Goal: Use online tool/utility: Use online tool/utility

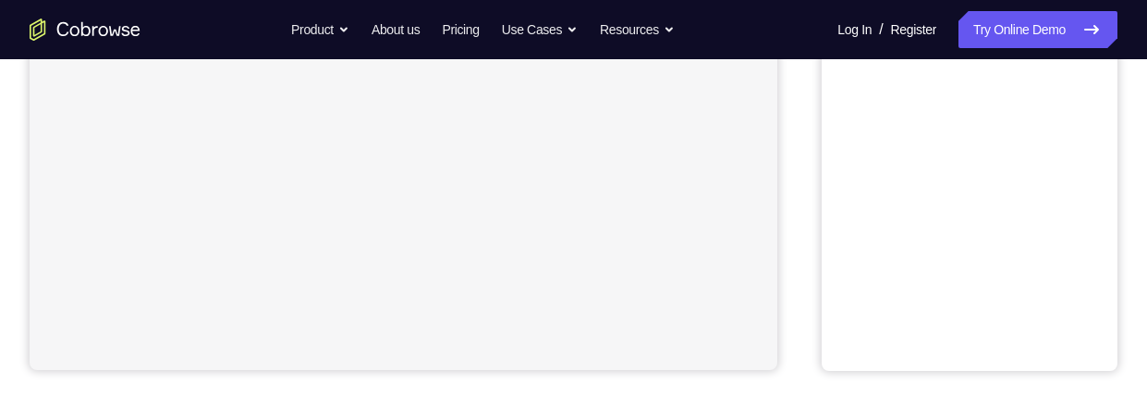
scroll to position [684, 0]
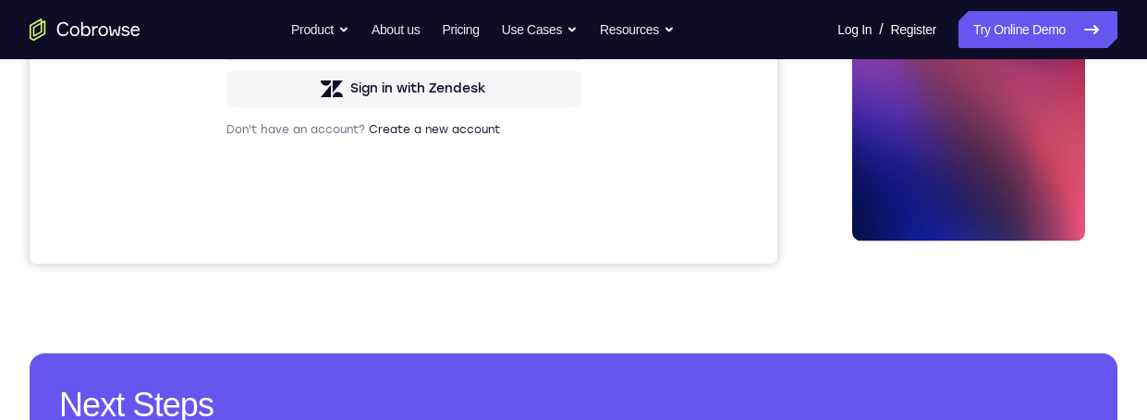
scroll to position [0, 0]
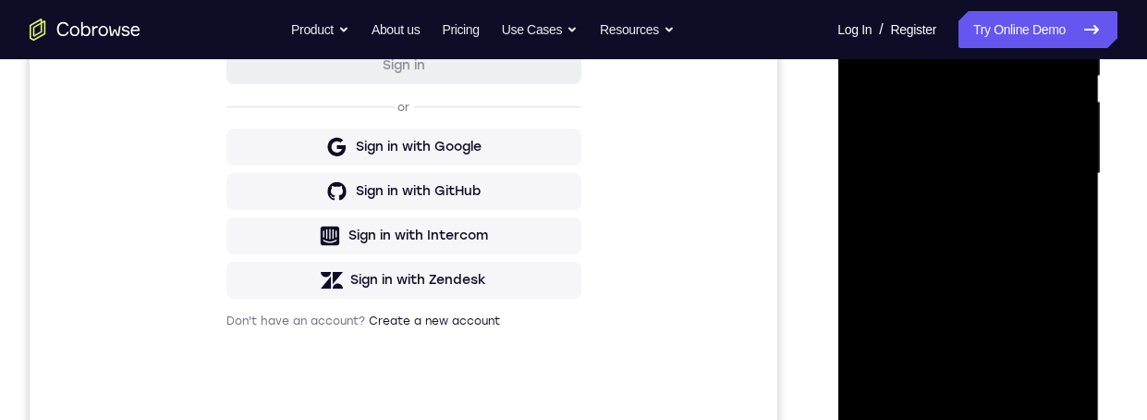
scroll to position [508, 0]
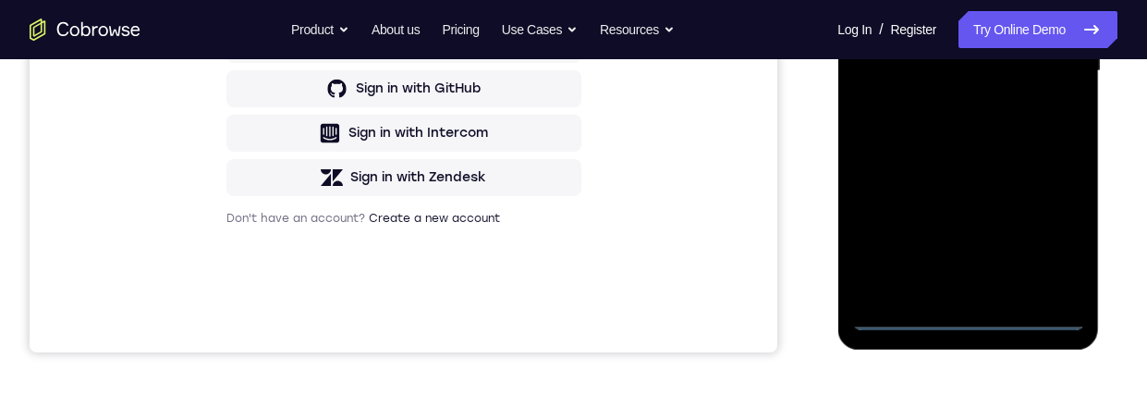
click at [962, 312] on div at bounding box center [968, 71] width 233 height 518
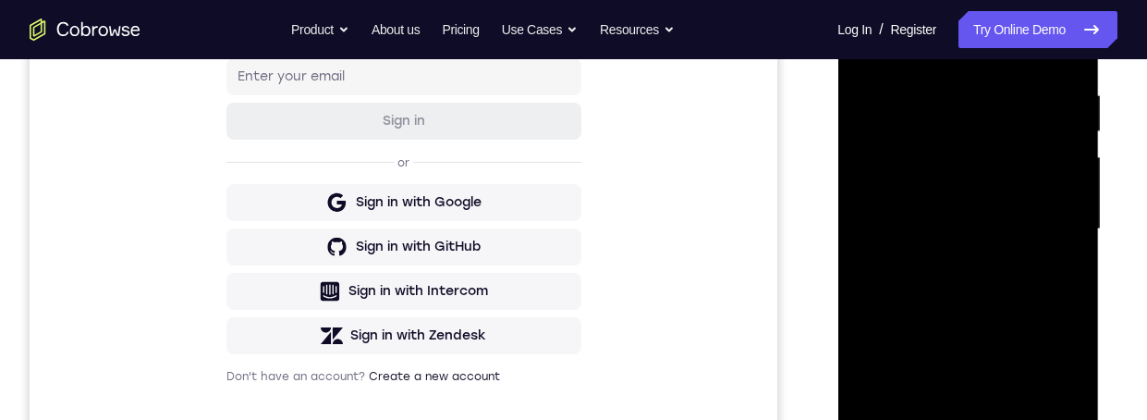
scroll to position [415, 0]
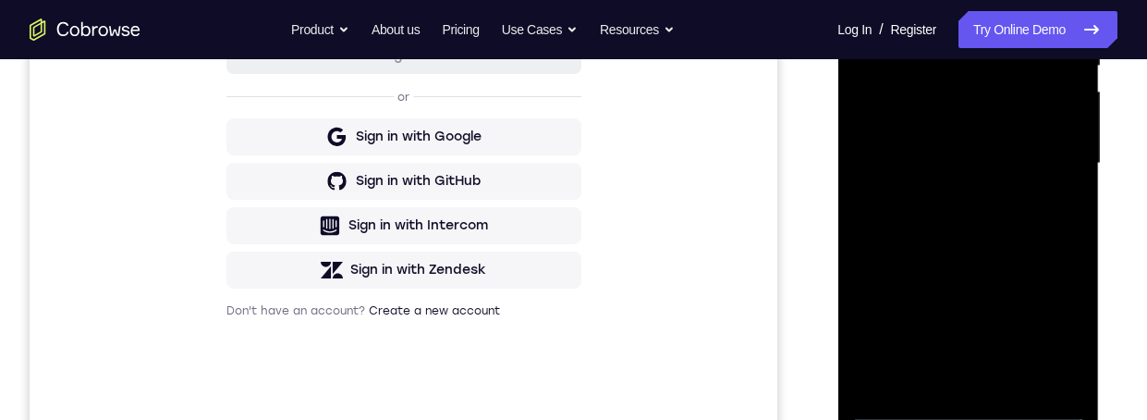
click at [1044, 326] on div at bounding box center [968, 164] width 233 height 518
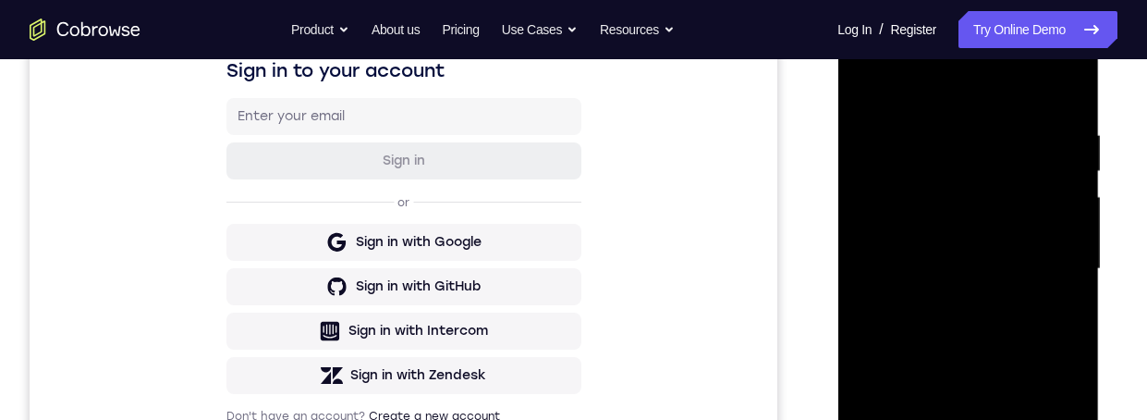
scroll to position [191, 0]
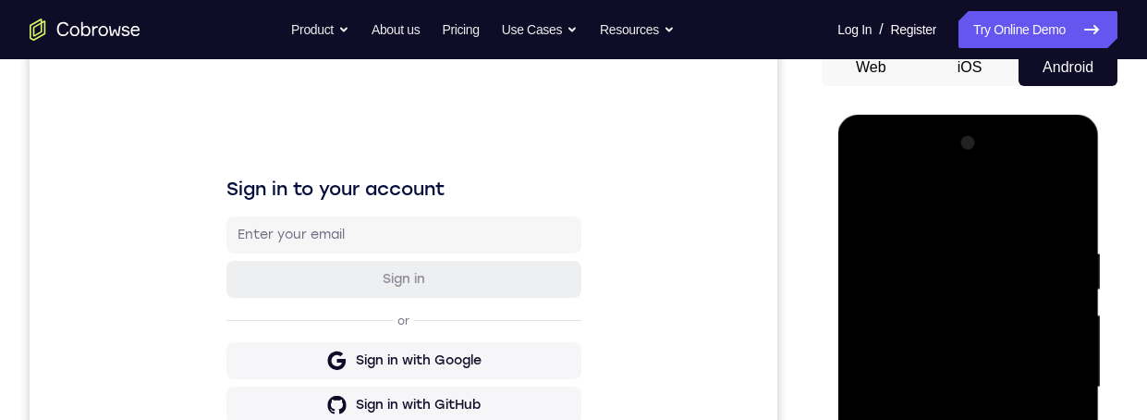
click at [871, 166] on div at bounding box center [968, 388] width 233 height 518
click at [1043, 379] on div at bounding box center [968, 388] width 233 height 518
click at [941, 419] on div at bounding box center [968, 388] width 233 height 518
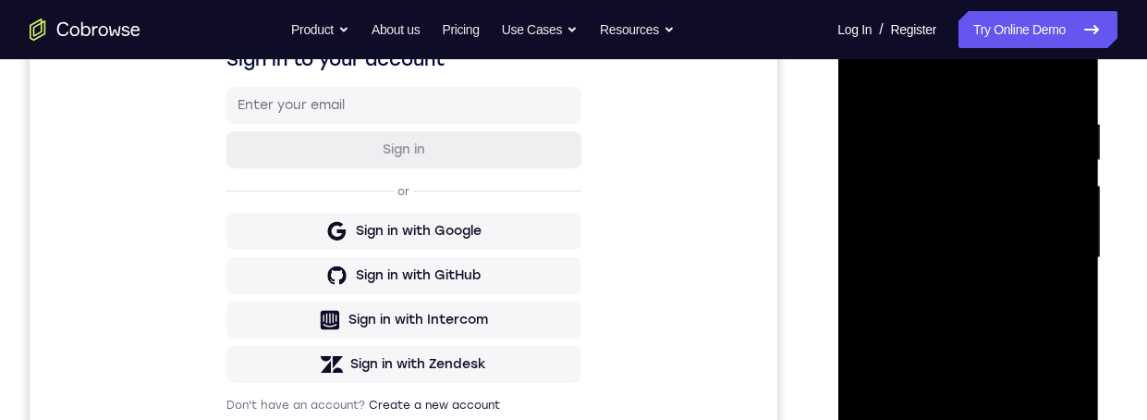
click at [938, 244] on div at bounding box center [968, 258] width 233 height 518
click at [925, 214] on div at bounding box center [968, 258] width 233 height 518
click at [995, 252] on div at bounding box center [968, 258] width 233 height 518
click at [986, 325] on div at bounding box center [968, 258] width 233 height 518
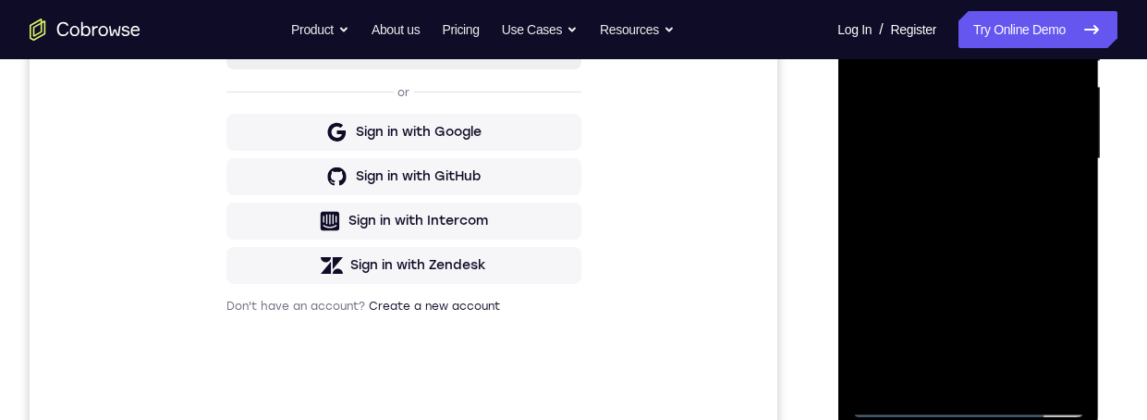
click at [1003, 229] on div at bounding box center [968, 159] width 233 height 518
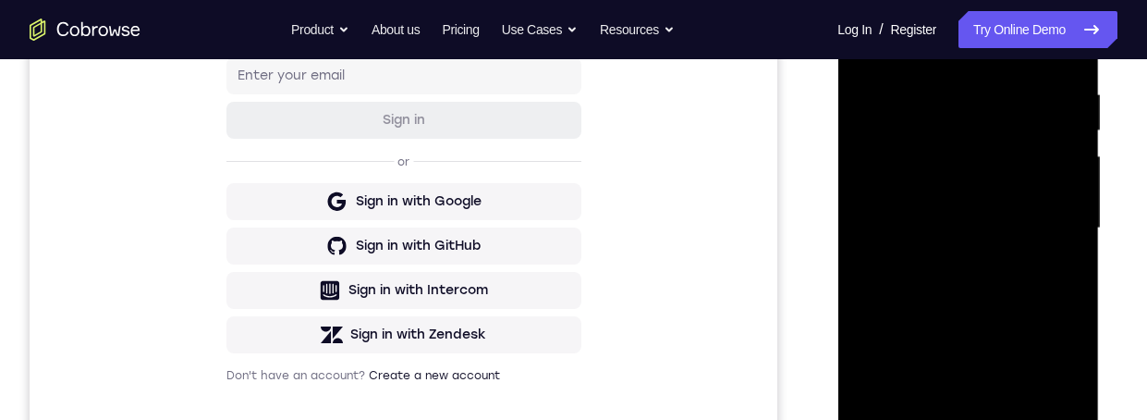
click at [1064, 218] on div at bounding box center [968, 228] width 233 height 518
click at [982, 239] on div at bounding box center [968, 228] width 233 height 518
click at [977, 236] on div at bounding box center [968, 228] width 233 height 518
click at [997, 419] on div at bounding box center [968, 228] width 233 height 518
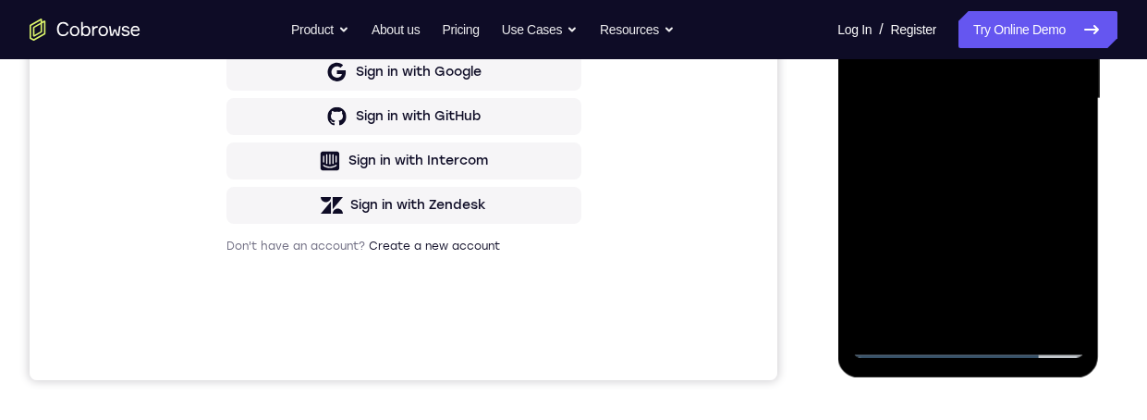
scroll to position [422, 0]
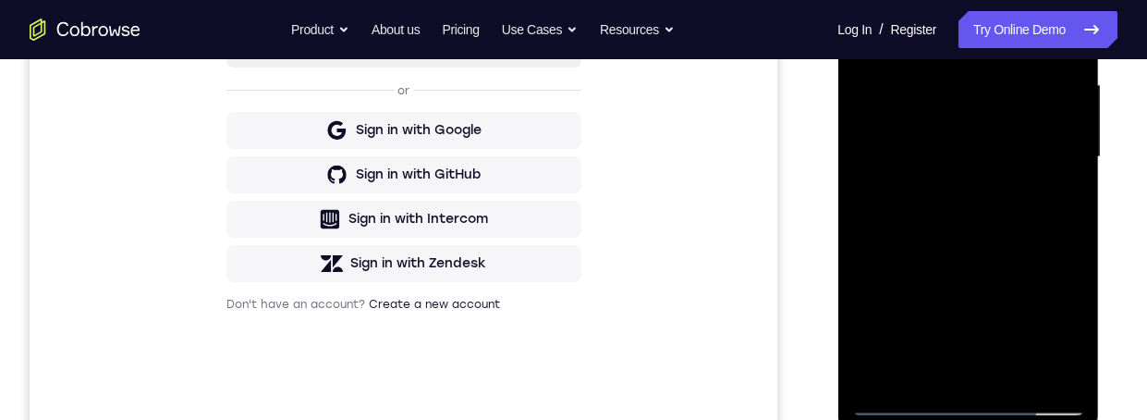
click at [1004, 252] on div at bounding box center [968, 157] width 233 height 518
click at [1000, 128] on div at bounding box center [968, 157] width 233 height 518
click at [959, 362] on div at bounding box center [968, 157] width 233 height 518
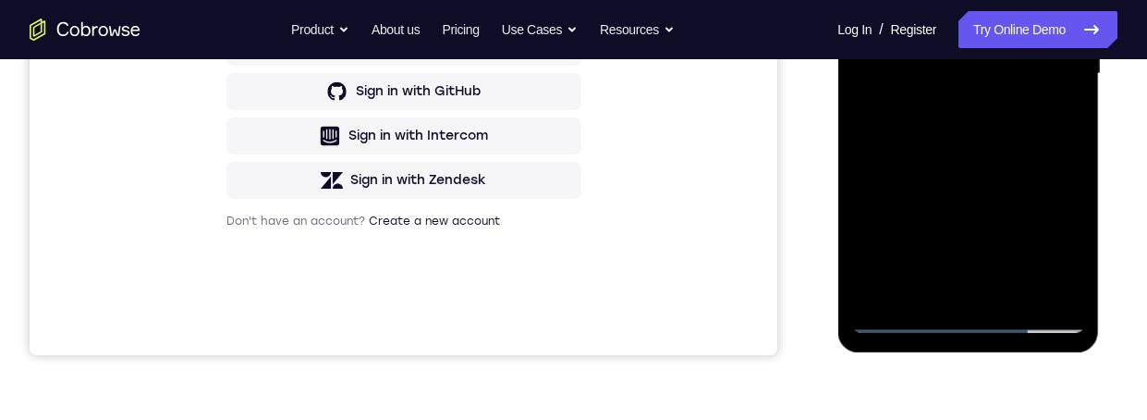
click at [1063, 250] on div at bounding box center [968, 74] width 233 height 518
click at [1063, 118] on div at bounding box center [968, 74] width 233 height 518
click at [864, 0] on div at bounding box center [968, 74] width 233 height 518
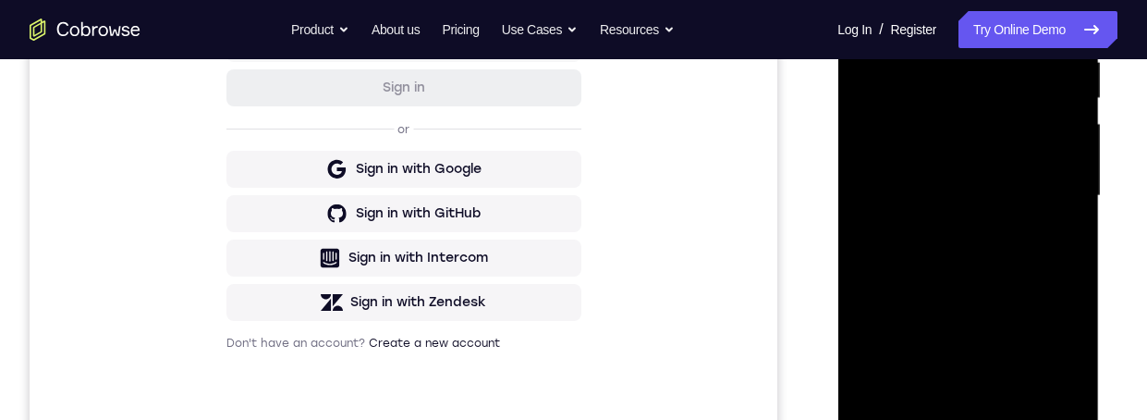
scroll to position [421, 0]
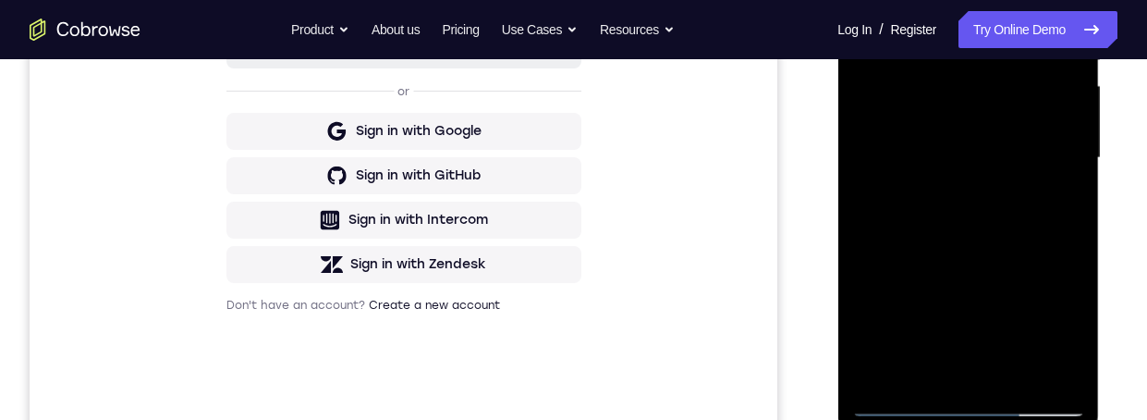
click at [987, 174] on div at bounding box center [968, 158] width 233 height 518
click at [930, 370] on div at bounding box center [968, 158] width 233 height 518
click at [1068, 339] on div at bounding box center [968, 158] width 233 height 518
click at [1066, 334] on div at bounding box center [968, 158] width 233 height 518
click at [1049, 202] on div at bounding box center [968, 158] width 233 height 518
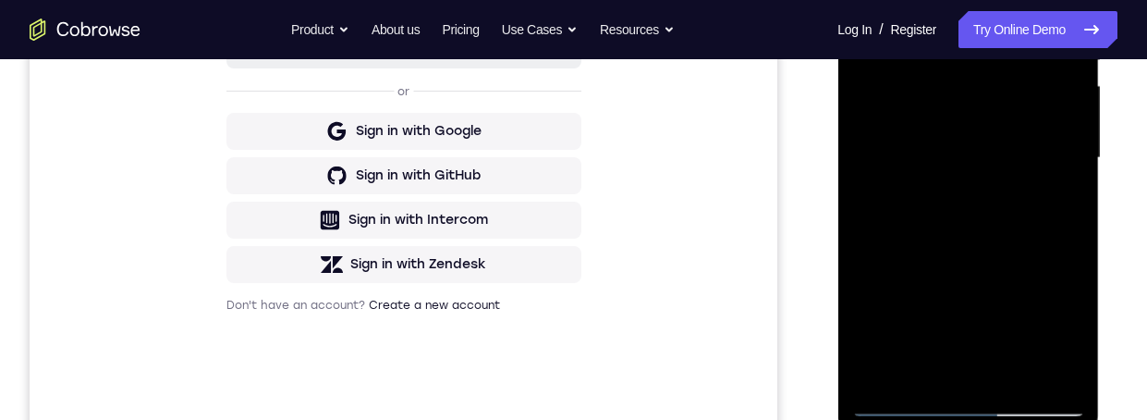
click at [860, 0] on div at bounding box center [968, 158] width 233 height 518
click at [1000, 215] on div at bounding box center [968, 158] width 233 height 518
click at [939, 359] on div at bounding box center [968, 158] width 233 height 518
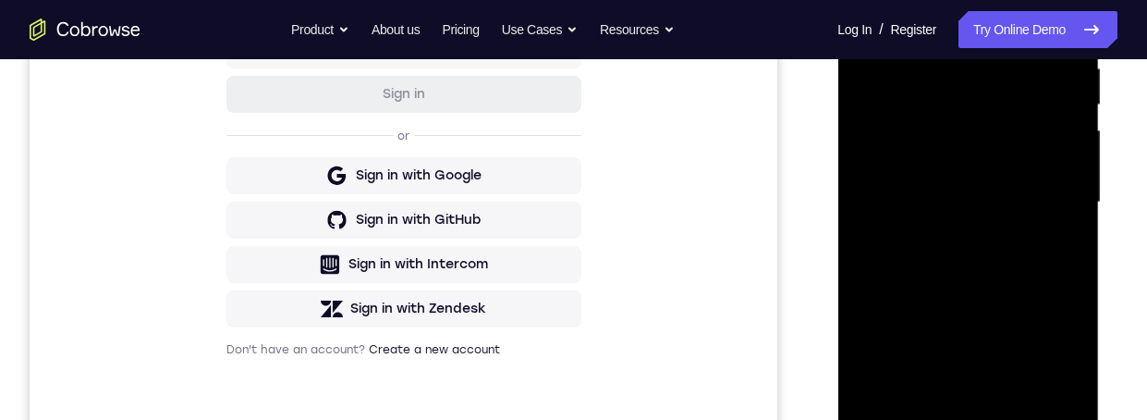
scroll to position [416, 0]
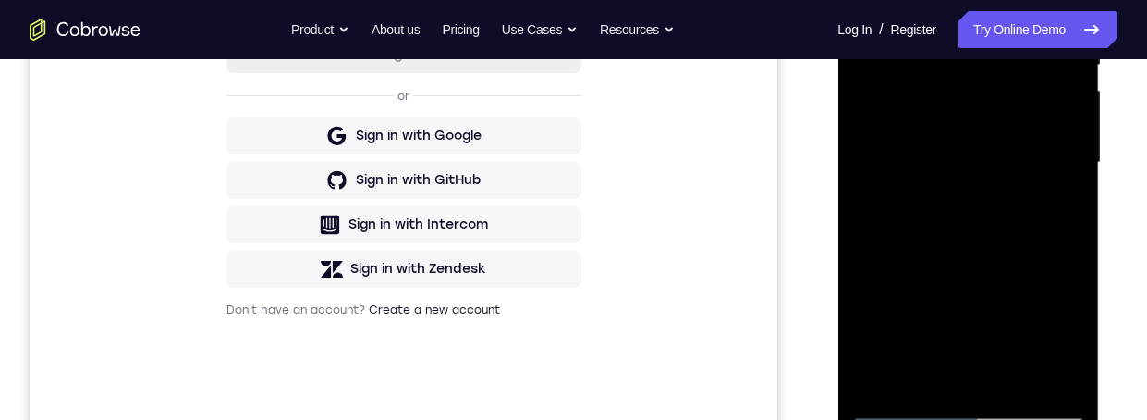
click at [1067, 342] on div at bounding box center [968, 163] width 233 height 518
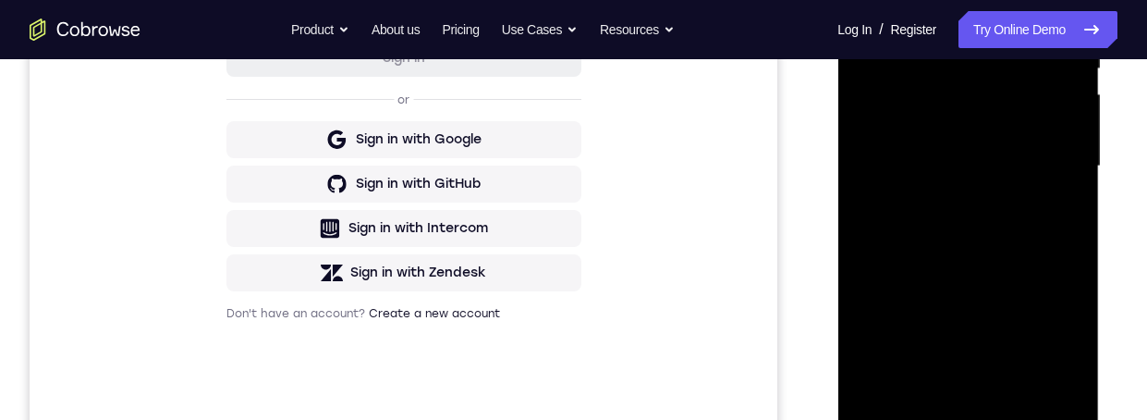
click at [1058, 215] on div at bounding box center [968, 167] width 233 height 518
click at [862, 0] on div at bounding box center [968, 167] width 233 height 518
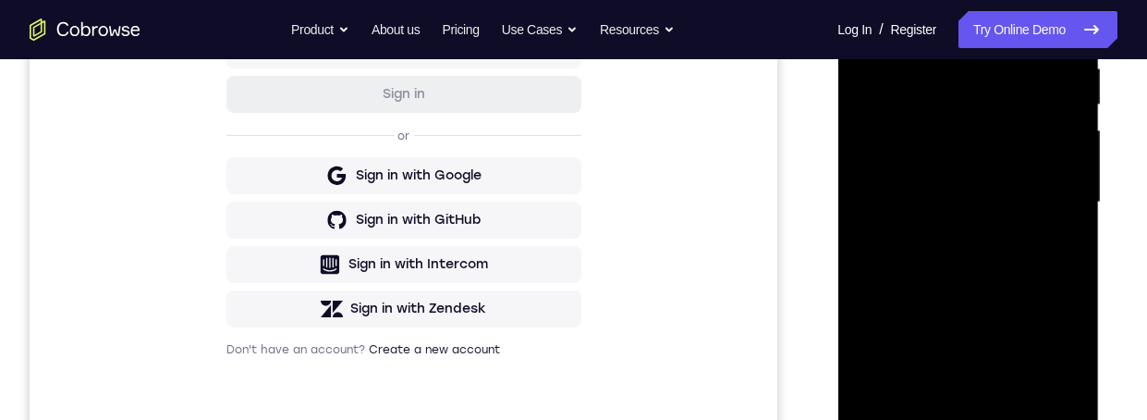
scroll to position [443, 0]
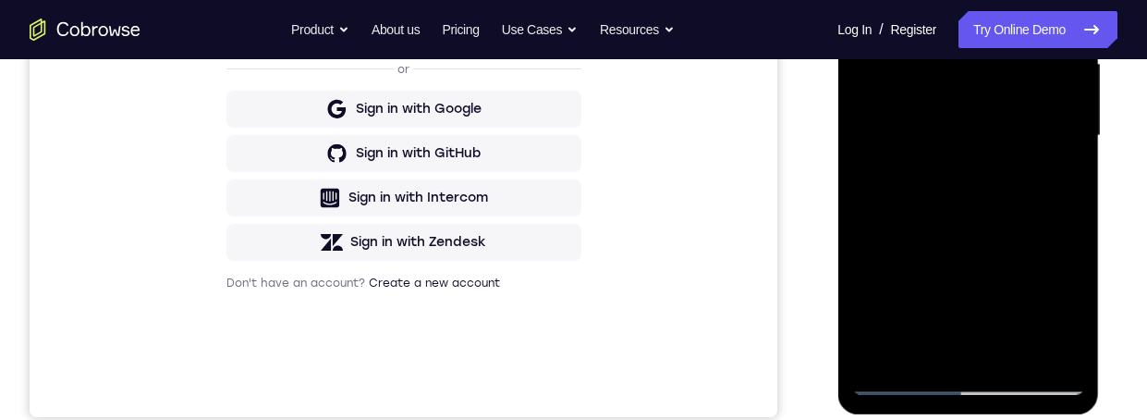
click at [986, 224] on div at bounding box center [968, 136] width 233 height 518
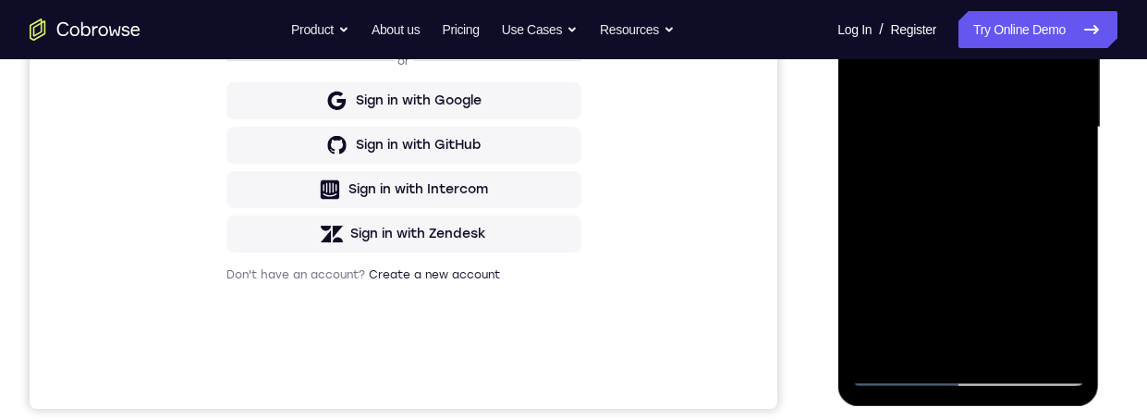
click at [901, 337] on div at bounding box center [968, 128] width 233 height 518
click at [1053, 171] on div at bounding box center [968, 128] width 233 height 518
click at [1049, 179] on div at bounding box center [968, 128] width 233 height 518
click at [1043, 172] on div at bounding box center [968, 128] width 233 height 518
click at [1053, 171] on div at bounding box center [968, 128] width 233 height 518
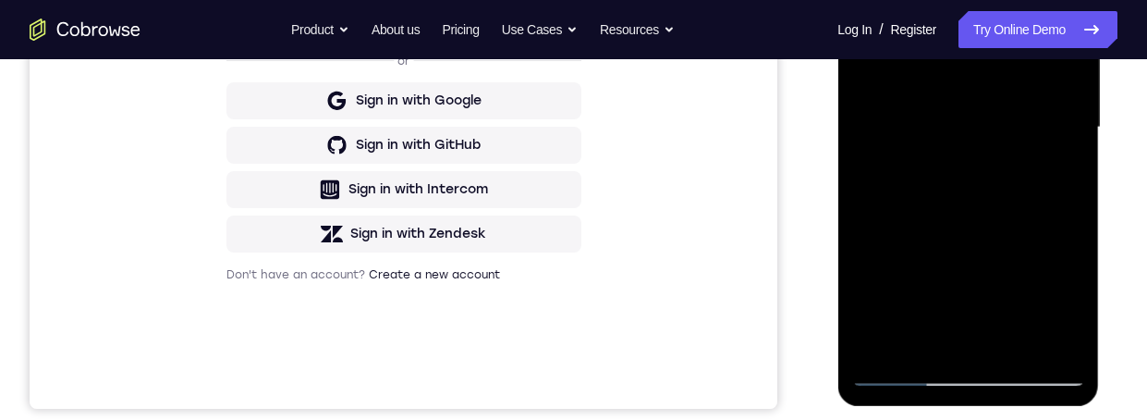
click at [857, 0] on div at bounding box center [968, 128] width 233 height 518
click at [981, 270] on div at bounding box center [968, 128] width 233 height 518
click at [938, 336] on div at bounding box center [968, 128] width 233 height 518
click at [1061, 180] on div at bounding box center [968, 128] width 233 height 518
click at [863, 0] on div at bounding box center [968, 128] width 233 height 518
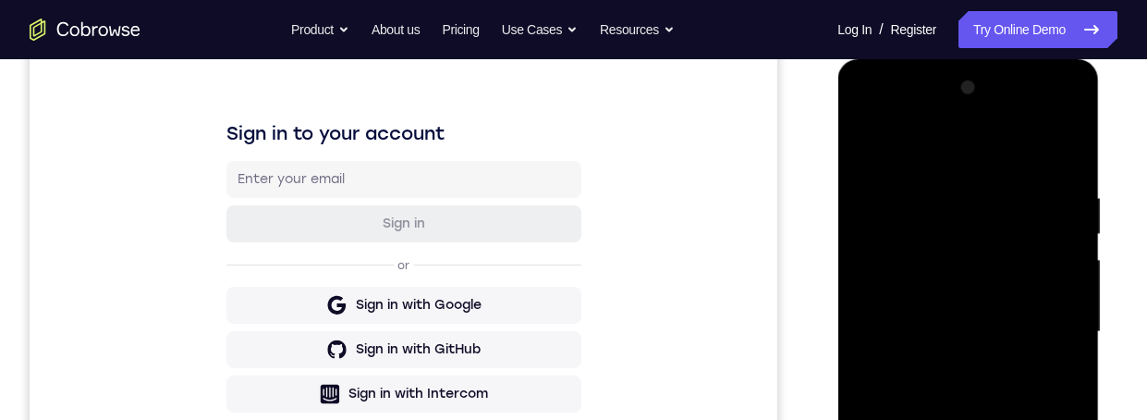
scroll to position [385, 0]
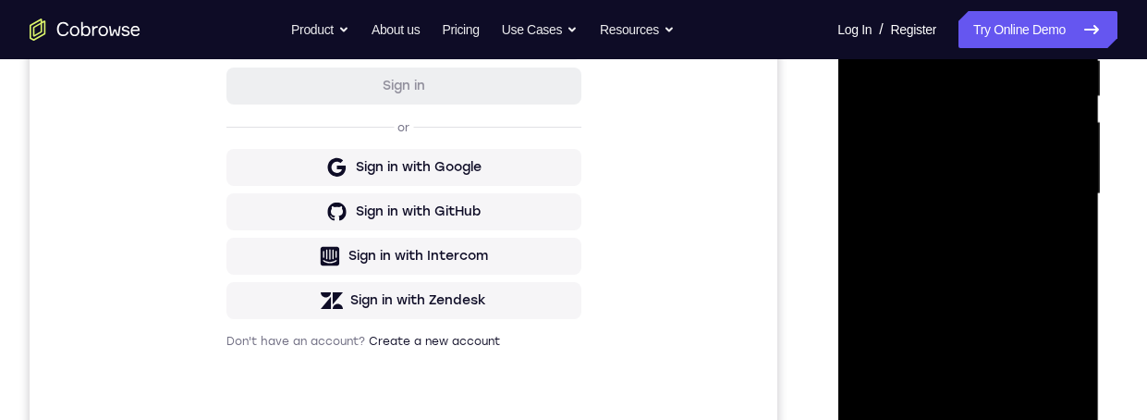
click at [962, 317] on div at bounding box center [968, 194] width 233 height 518
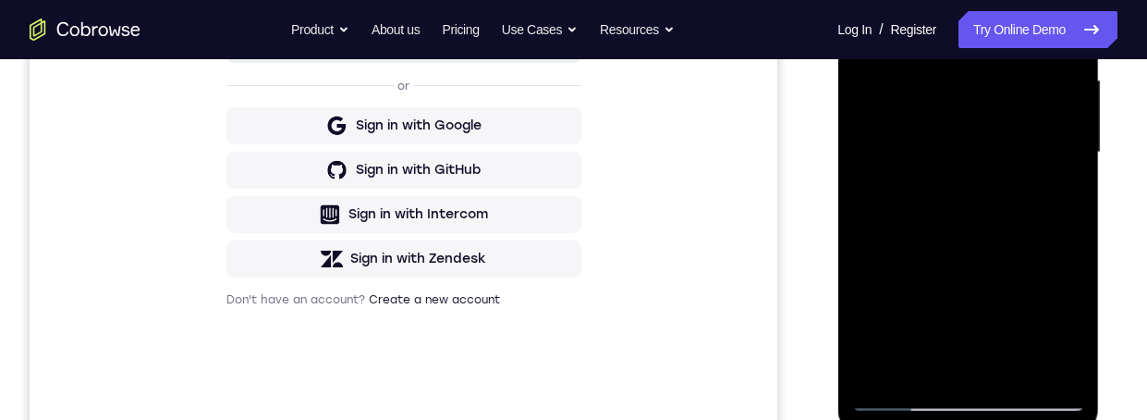
scroll to position [424, 0]
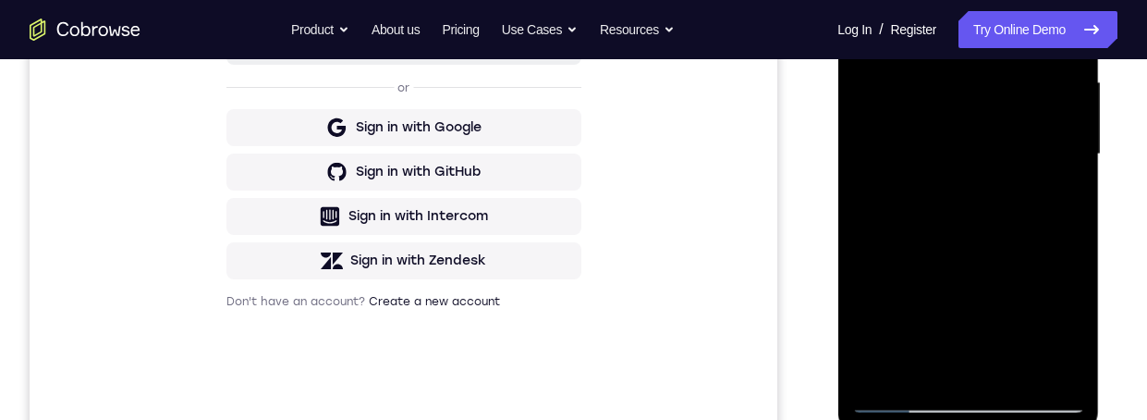
click at [934, 357] on div at bounding box center [968, 155] width 233 height 518
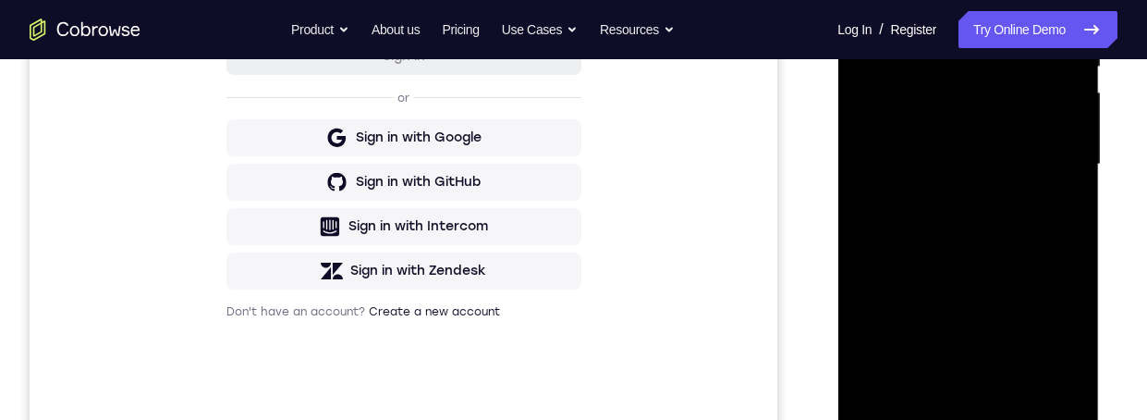
click at [1050, 207] on div at bounding box center [968, 165] width 233 height 518
click at [1057, 208] on div at bounding box center [968, 165] width 233 height 518
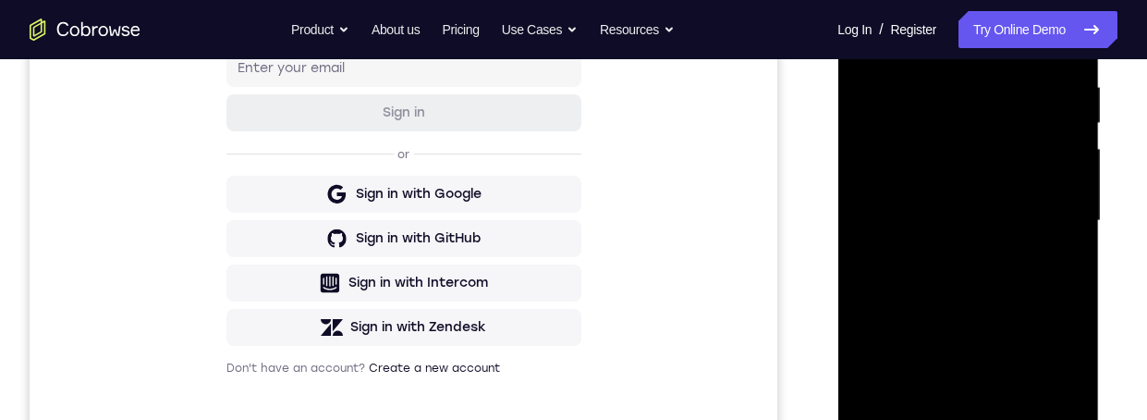
scroll to position [324, 0]
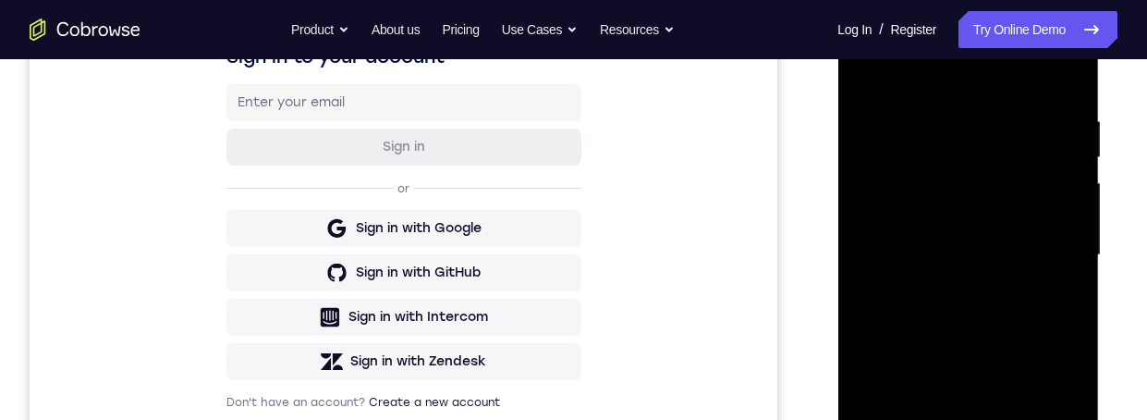
click at [860, 76] on div at bounding box center [968, 255] width 233 height 518
click at [988, 373] on div at bounding box center [968, 255] width 233 height 518
click at [927, 419] on div at bounding box center [968, 255] width 233 height 518
click at [965, 268] on div at bounding box center [968, 255] width 233 height 518
click at [1016, 419] on div at bounding box center [968, 255] width 233 height 518
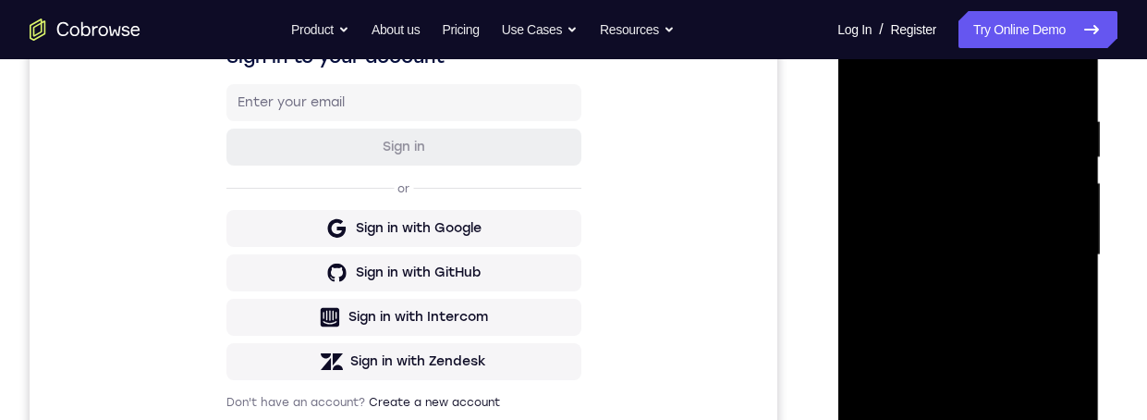
scroll to position [435, 0]
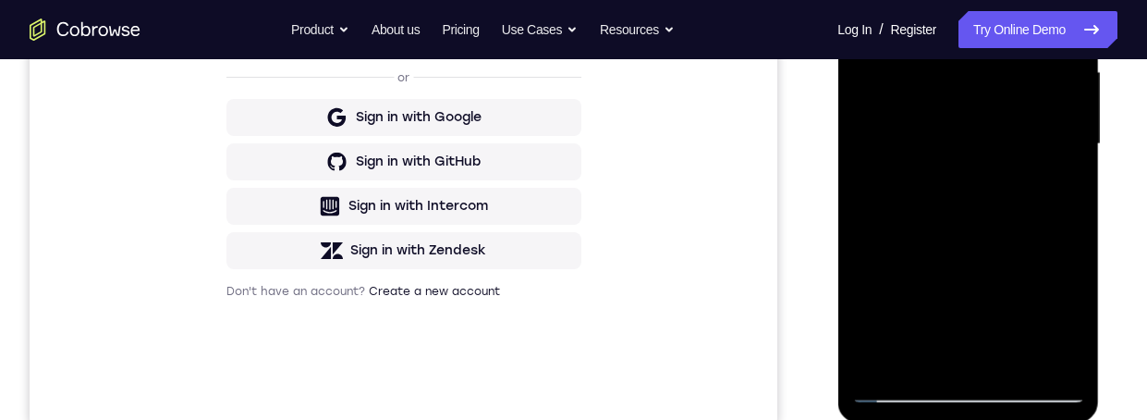
click at [1049, 193] on div at bounding box center [968, 144] width 233 height 518
click at [1069, 309] on div at bounding box center [968, 144] width 233 height 518
click at [1062, 320] on div at bounding box center [968, 144] width 233 height 518
click at [1068, 326] on div at bounding box center [968, 144] width 233 height 518
click at [1067, 310] on div at bounding box center [968, 144] width 233 height 518
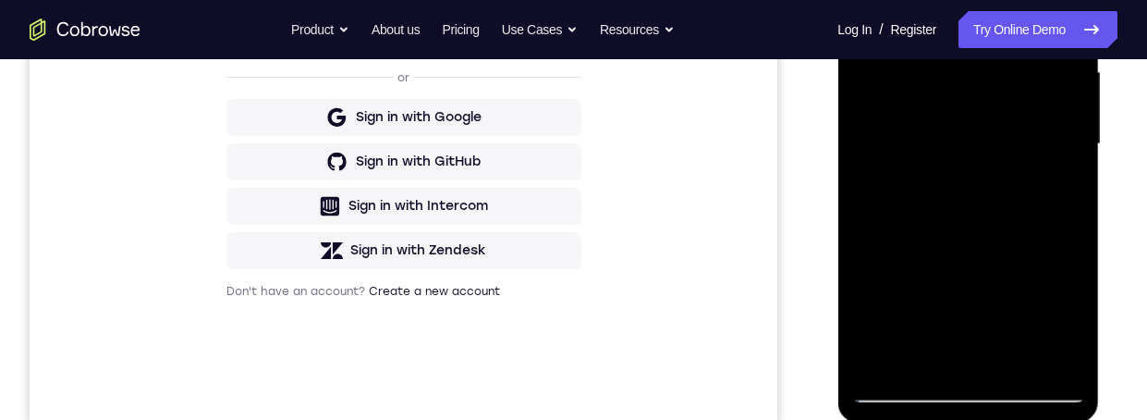
click at [1069, 312] on div at bounding box center [968, 144] width 233 height 518
click at [1054, 183] on div at bounding box center [968, 144] width 233 height 518
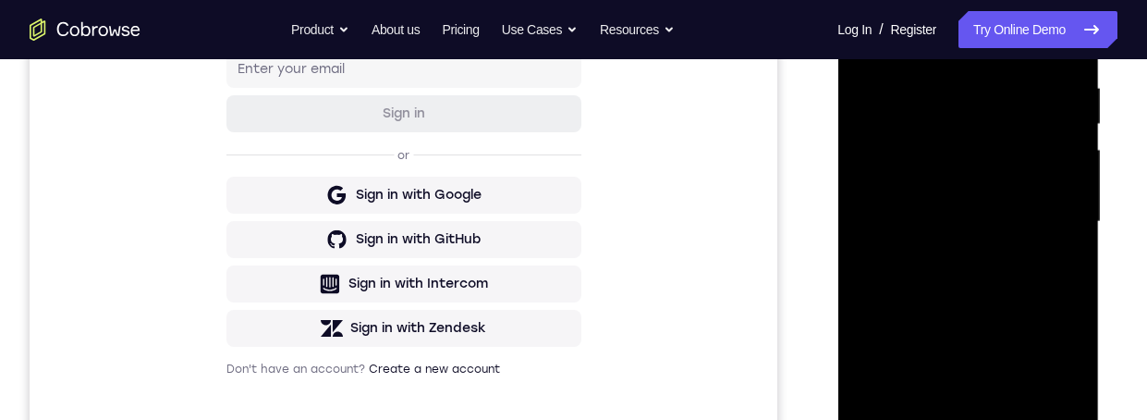
scroll to position [414, 0]
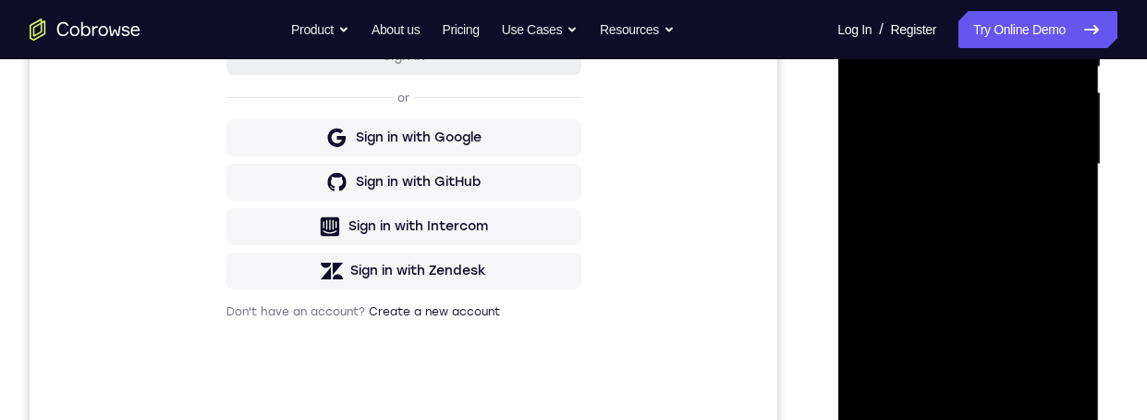
click at [962, 399] on div at bounding box center [968, 165] width 233 height 518
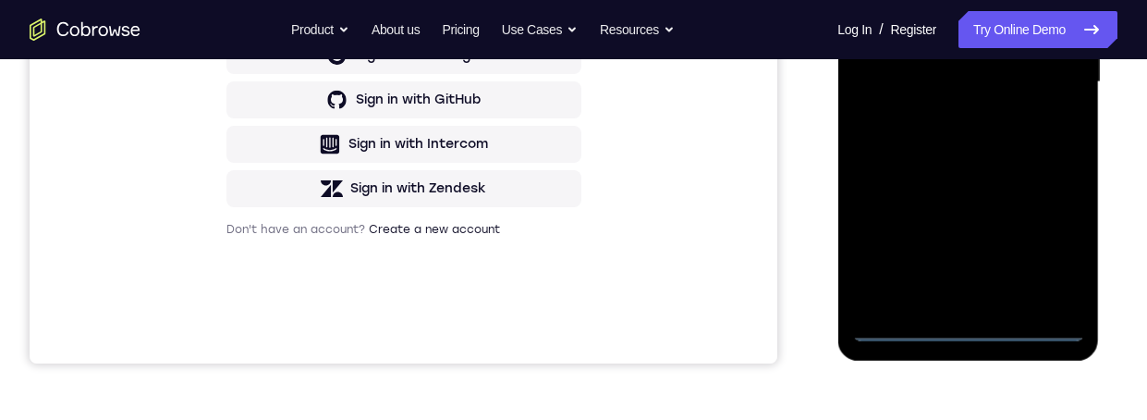
scroll to position [576, 0]
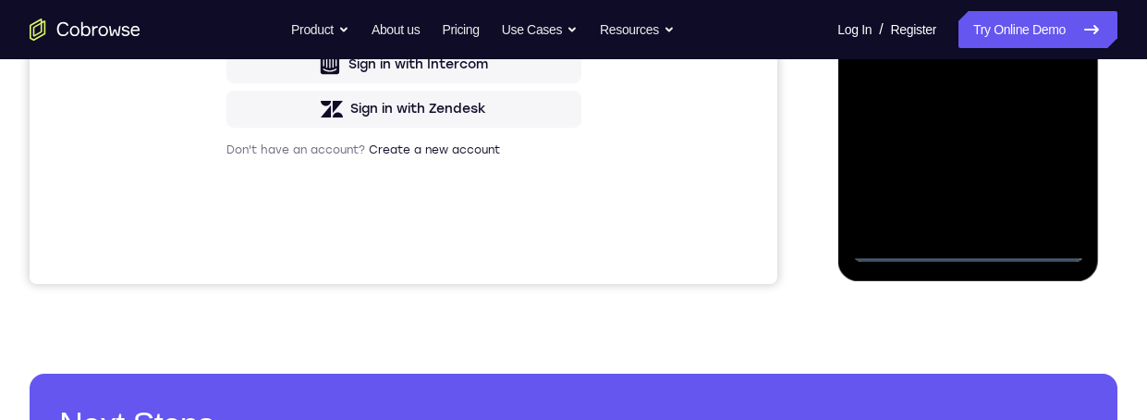
click at [958, 247] on div at bounding box center [968, 3] width 233 height 518
click at [963, 248] on div at bounding box center [968, 3] width 233 height 518
click at [956, 249] on div at bounding box center [968, 3] width 233 height 518
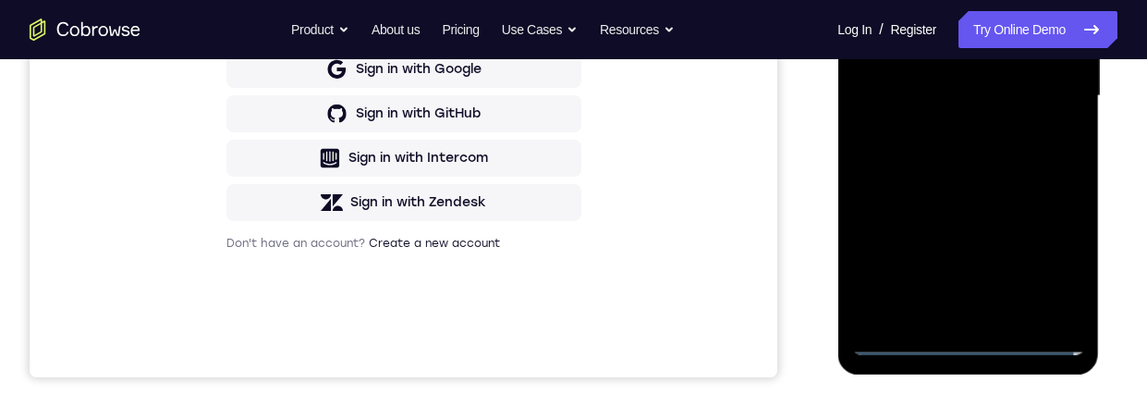
click at [1036, 340] on div at bounding box center [968, 96] width 233 height 518
click at [1029, 345] on div at bounding box center [968, 96] width 233 height 518
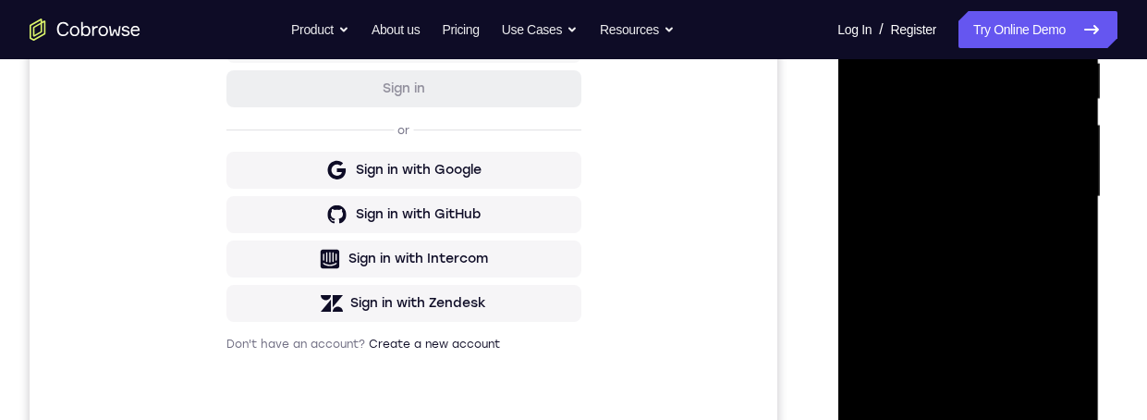
scroll to position [544, 0]
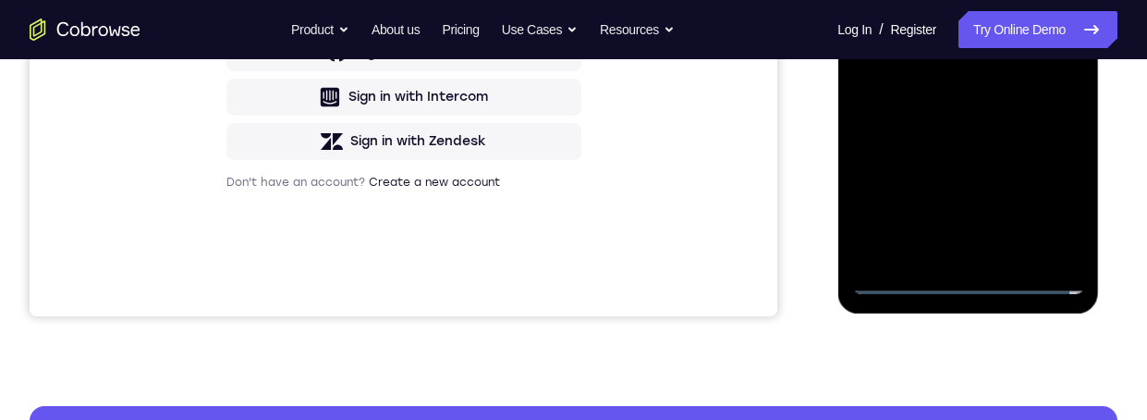
click at [960, 290] on div at bounding box center [968, 35] width 233 height 518
click at [1047, 199] on div at bounding box center [968, 35] width 233 height 518
click at [1053, 190] on div at bounding box center [968, 35] width 233 height 518
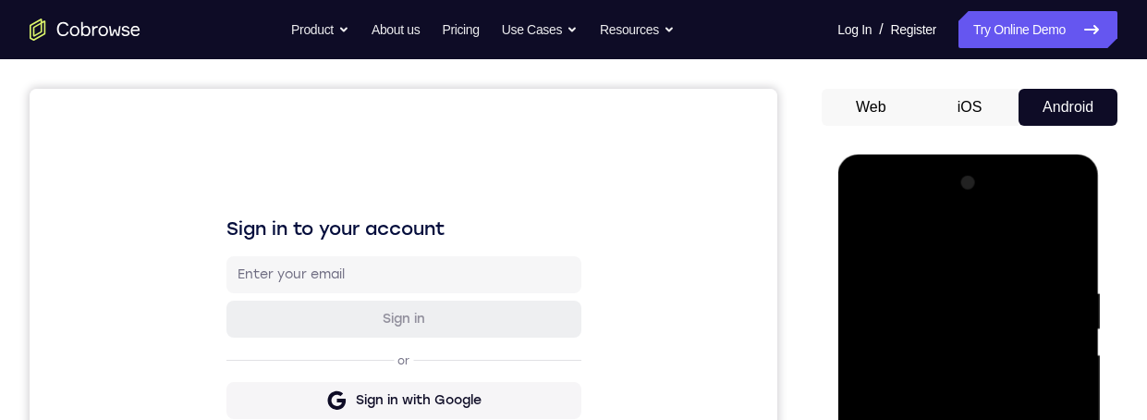
click at [865, 202] on div at bounding box center [968, 427] width 233 height 518
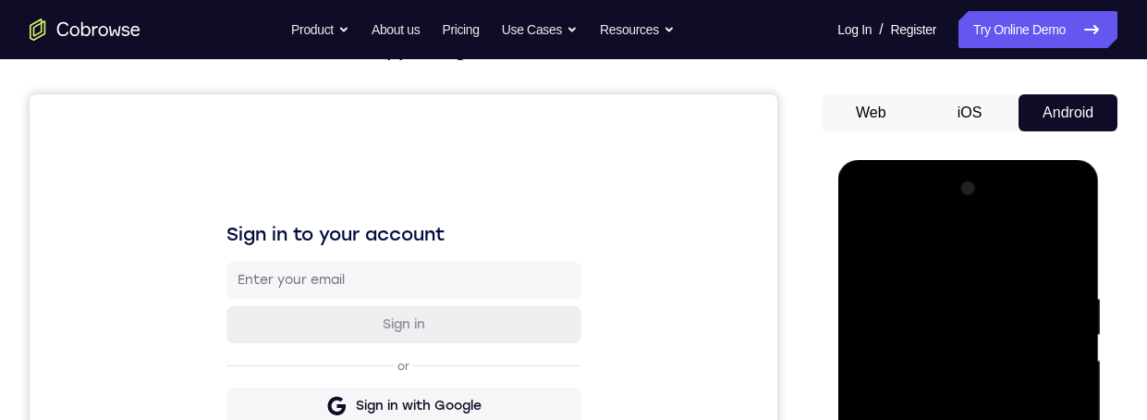
scroll to position [276, 0]
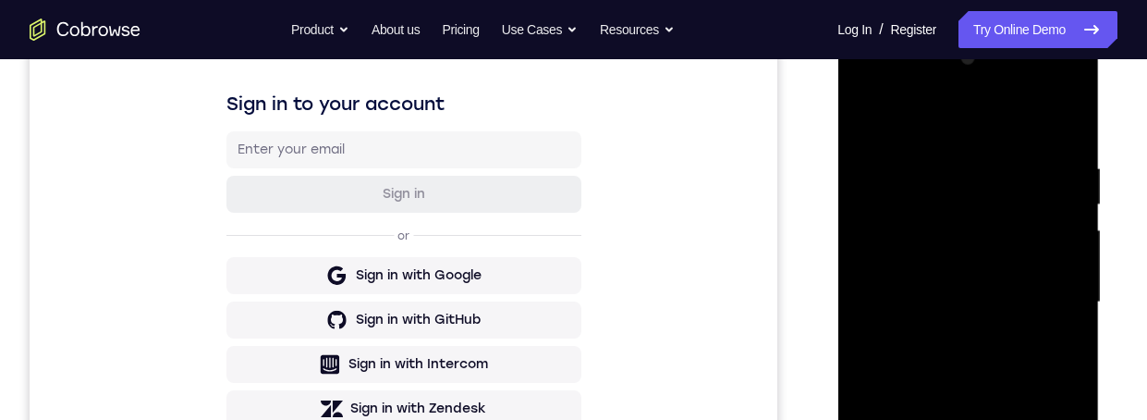
click at [1036, 290] on div at bounding box center [968, 302] width 233 height 518
click at [940, 334] on div at bounding box center [968, 302] width 233 height 518
click at [949, 290] on div at bounding box center [968, 302] width 233 height 518
click at [927, 271] on div at bounding box center [968, 302] width 233 height 518
click at [1005, 301] on div at bounding box center [968, 302] width 233 height 518
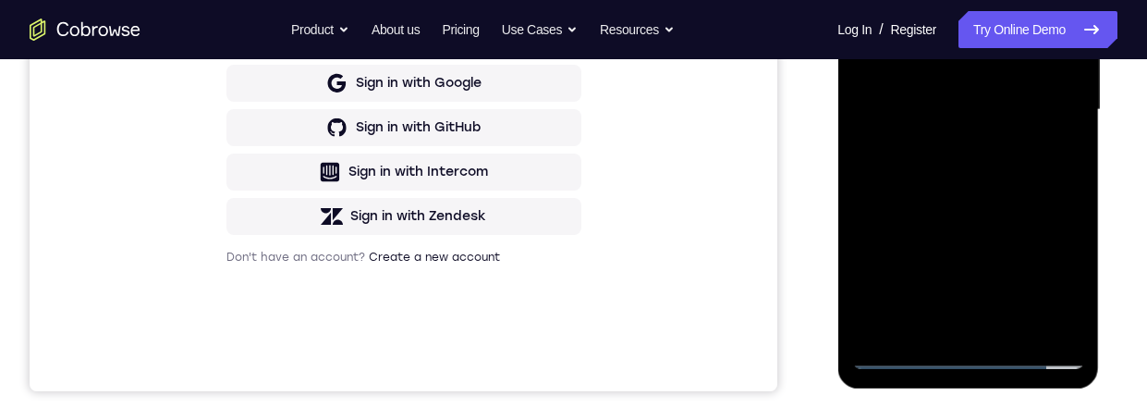
scroll to position [468, 0]
click at [1026, 165] on div at bounding box center [968, 111] width 233 height 518
click at [1008, 160] on div at bounding box center [968, 111] width 233 height 518
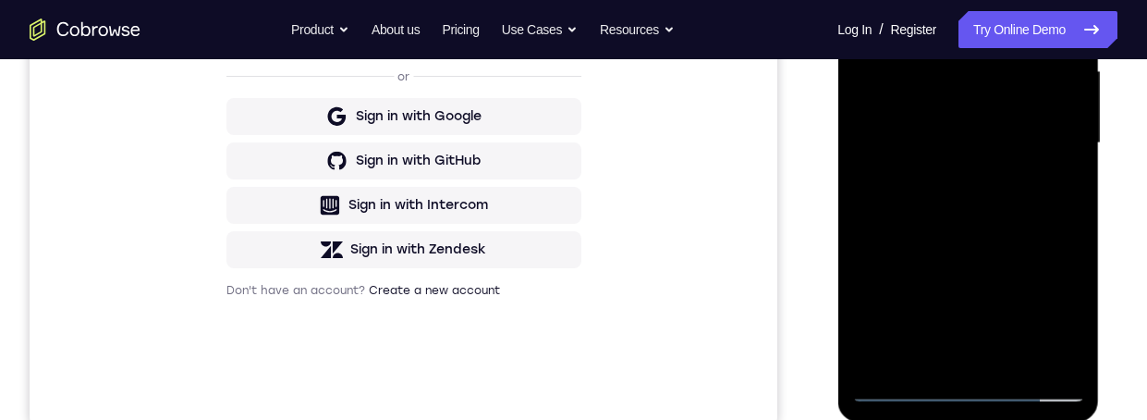
scroll to position [461, 0]
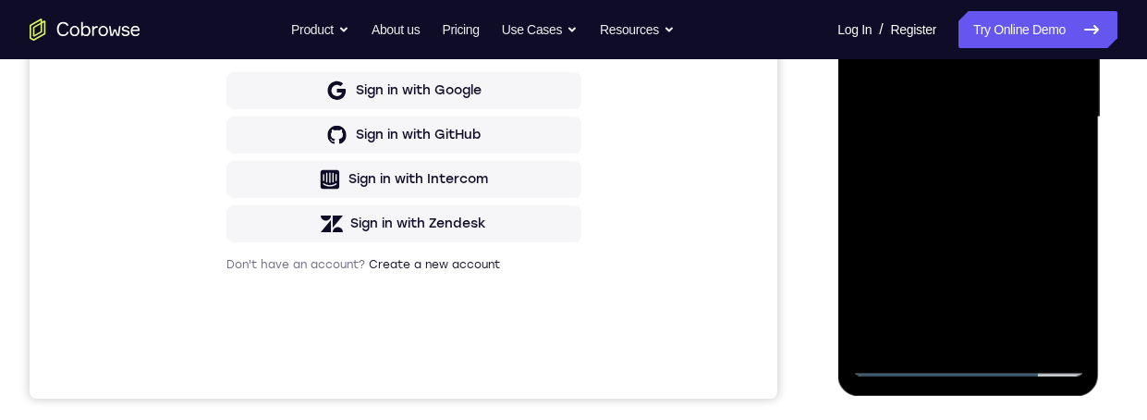
click at [1008, 201] on div at bounding box center [968, 118] width 233 height 518
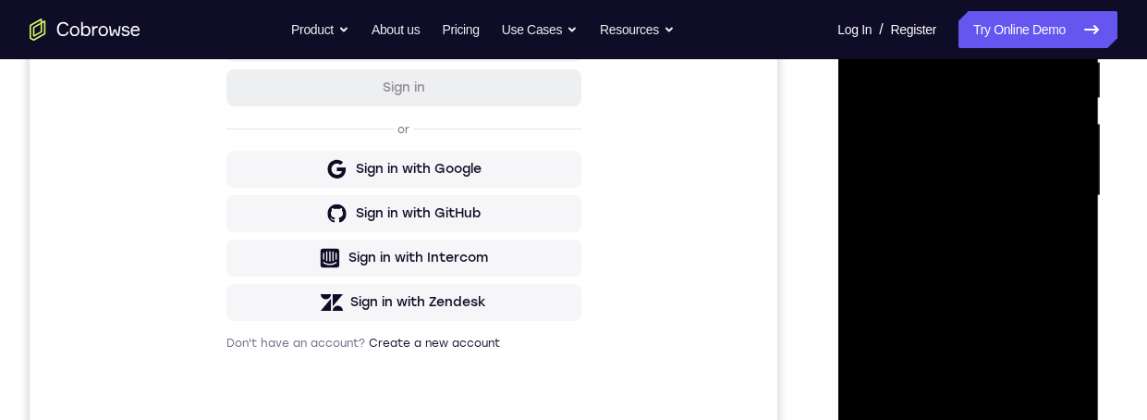
scroll to position [369, 0]
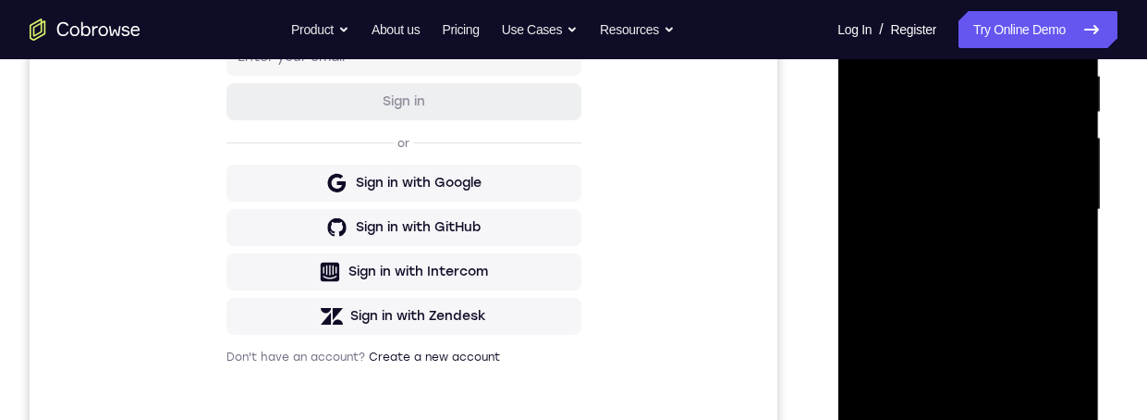
click at [978, 264] on div at bounding box center [968, 210] width 233 height 518
click at [964, 257] on div at bounding box center [968, 210] width 233 height 518
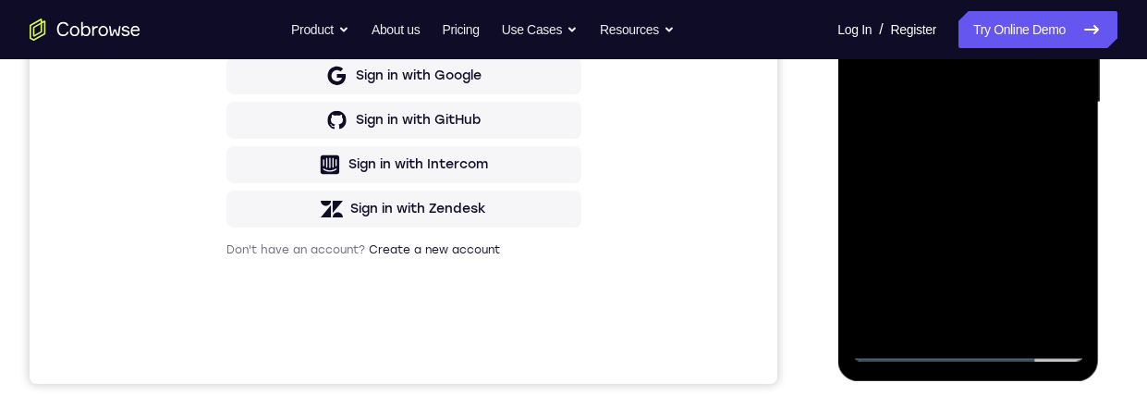
scroll to position [497, 0]
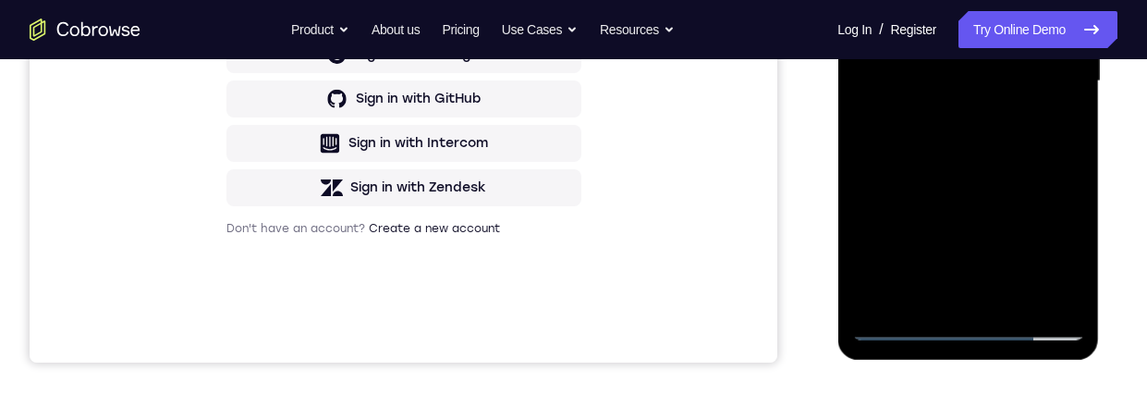
click at [1004, 292] on div at bounding box center [968, 81] width 233 height 518
click at [987, 187] on div at bounding box center [968, 81] width 233 height 518
click at [1005, 140] on div at bounding box center [968, 81] width 233 height 518
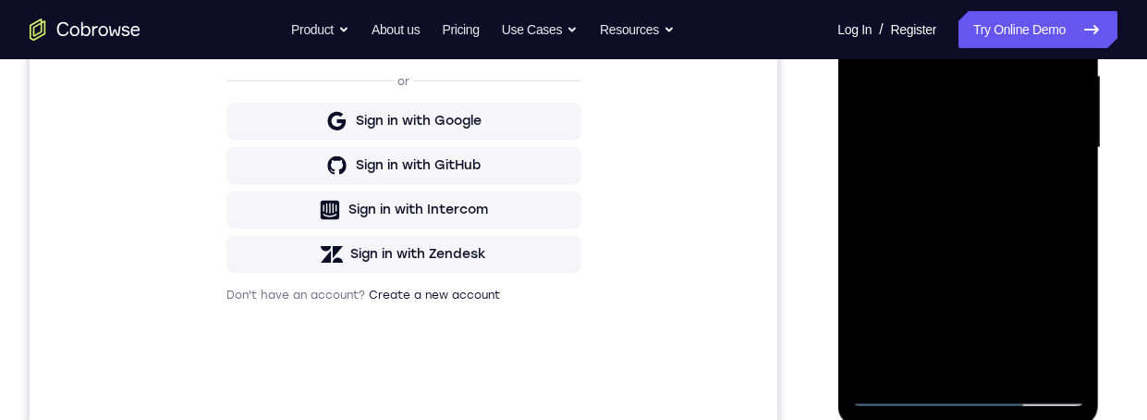
scroll to position [432, 0]
click at [942, 348] on div at bounding box center [968, 147] width 233 height 518
click at [1055, 194] on div at bounding box center [968, 147] width 233 height 518
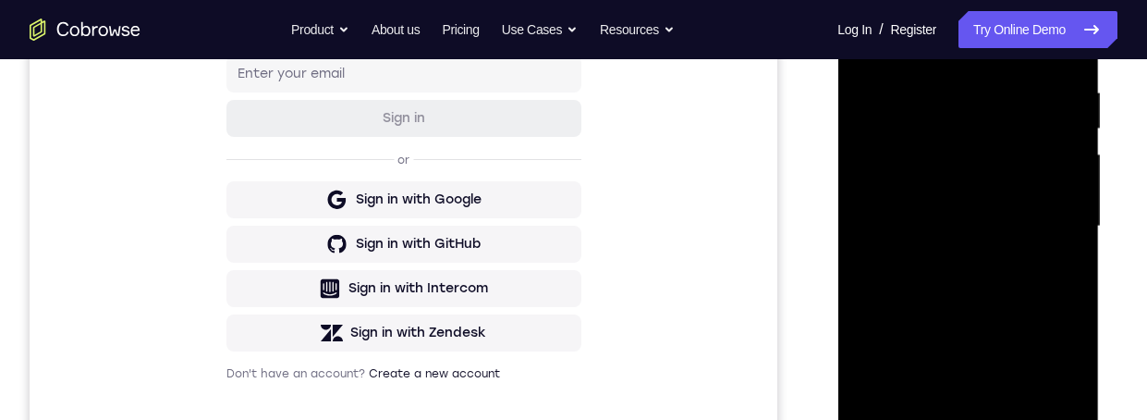
click at [863, 40] on div at bounding box center [968, 227] width 233 height 518
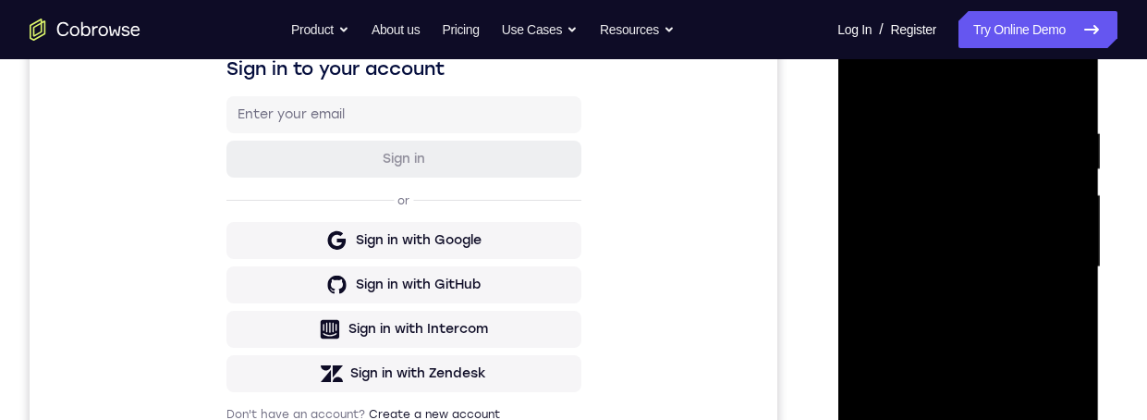
scroll to position [373, 0]
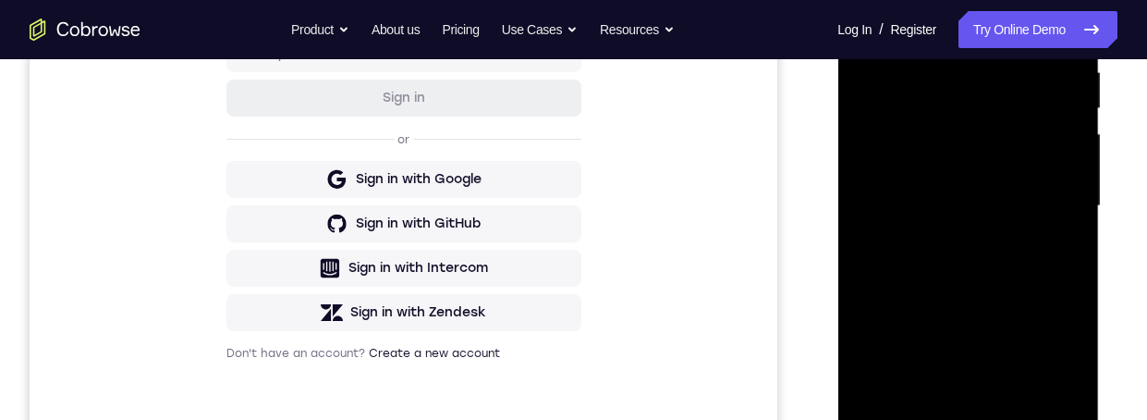
click at [982, 302] on div at bounding box center [968, 206] width 233 height 518
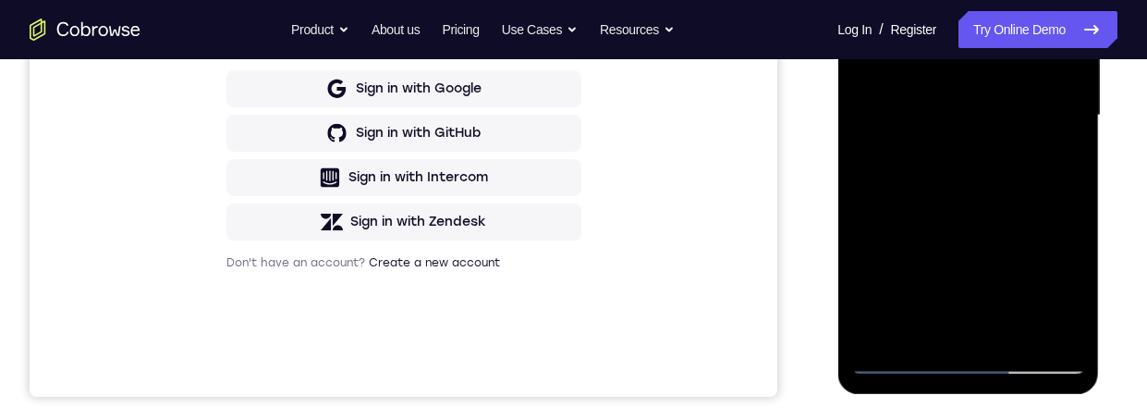
scroll to position [469, 0]
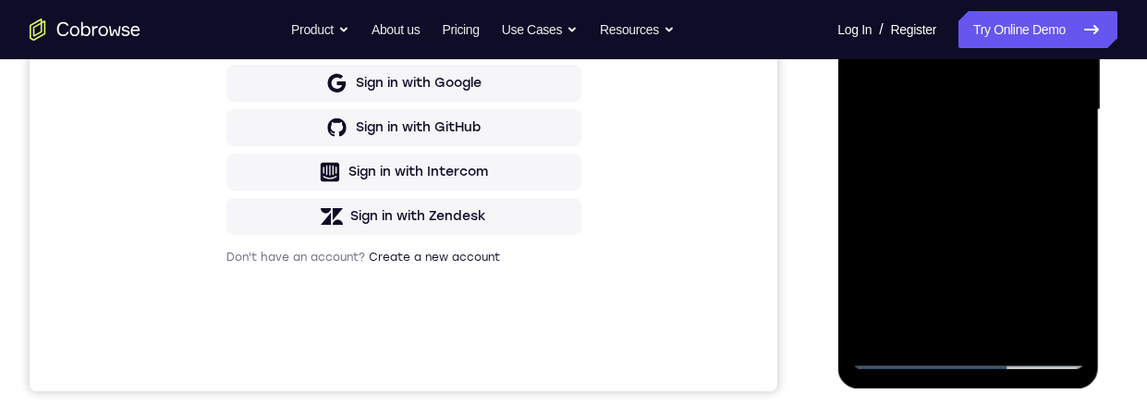
click at [934, 313] on div at bounding box center [968, 110] width 233 height 518
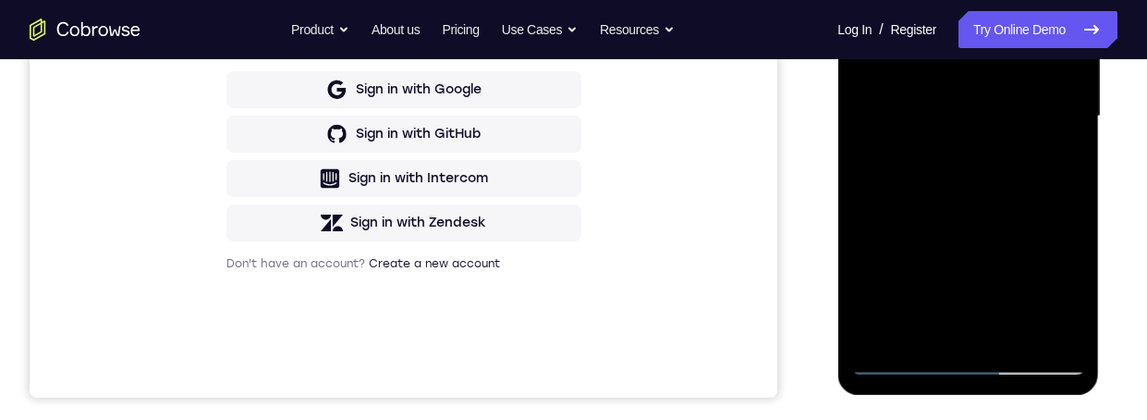
click at [1060, 164] on div at bounding box center [968, 117] width 233 height 518
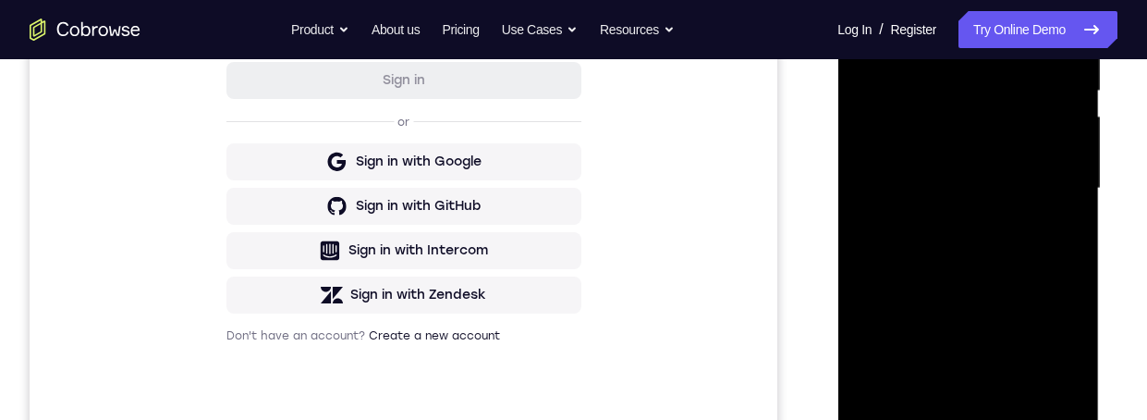
scroll to position [391, 0]
click at [1049, 227] on div at bounding box center [968, 188] width 233 height 518
click at [860, 1] on div at bounding box center [968, 188] width 233 height 518
click at [966, 286] on div at bounding box center [968, 189] width 233 height 518
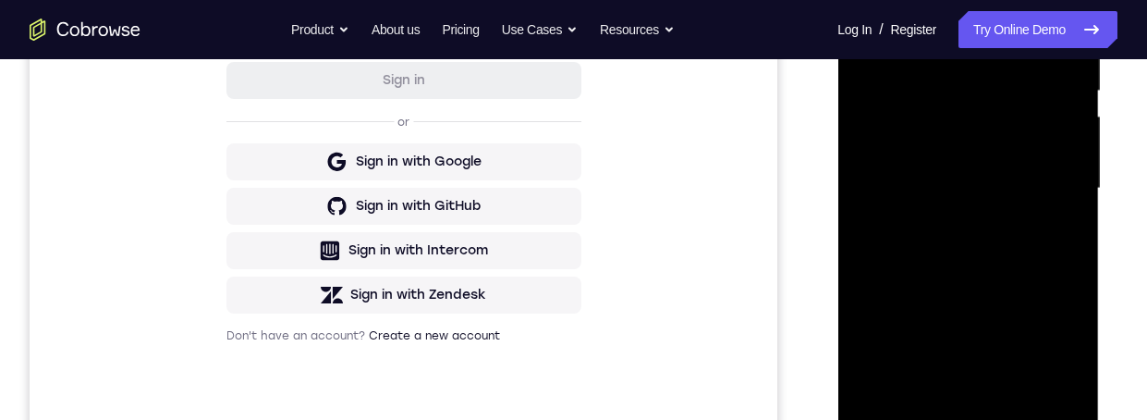
scroll to position [396, 0]
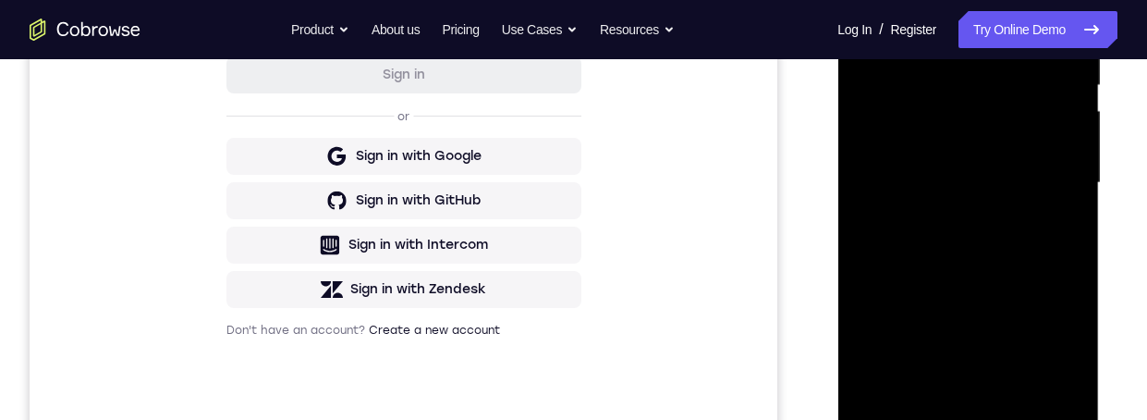
click at [923, 388] on div at bounding box center [968, 183] width 233 height 518
click at [1060, 227] on div at bounding box center [968, 183] width 233 height 518
click at [865, 0] on div at bounding box center [968, 183] width 233 height 518
click at [986, 357] on div at bounding box center [968, 183] width 233 height 518
click at [931, 393] on div at bounding box center [968, 183] width 233 height 518
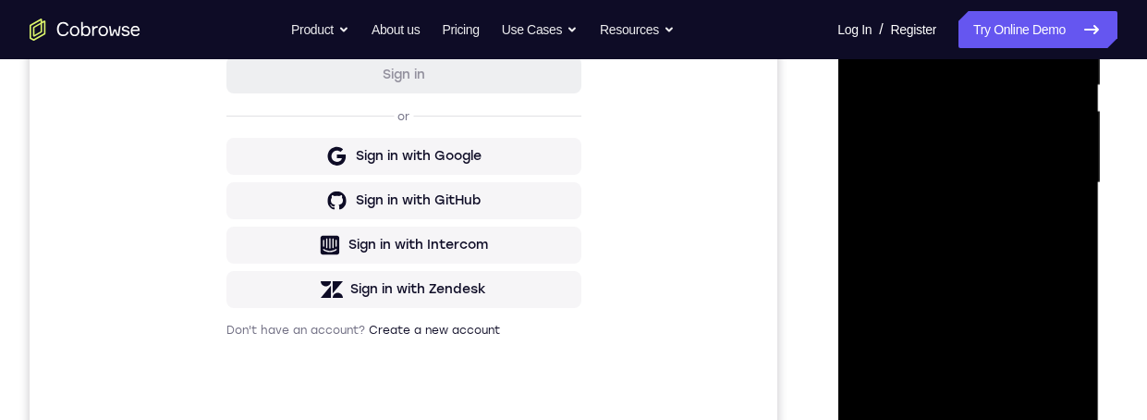
click at [988, 354] on div at bounding box center [968, 183] width 233 height 518
click at [1025, 291] on div at bounding box center [968, 183] width 233 height 518
click at [950, 292] on div at bounding box center [968, 183] width 233 height 518
click at [902, 291] on div at bounding box center [968, 183] width 233 height 518
click at [1053, 236] on div at bounding box center [968, 183] width 233 height 518
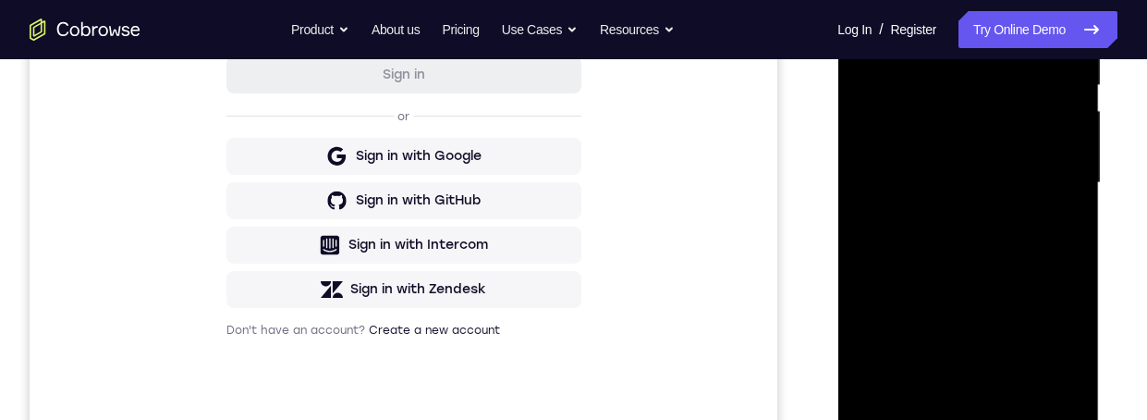
scroll to position [358, 0]
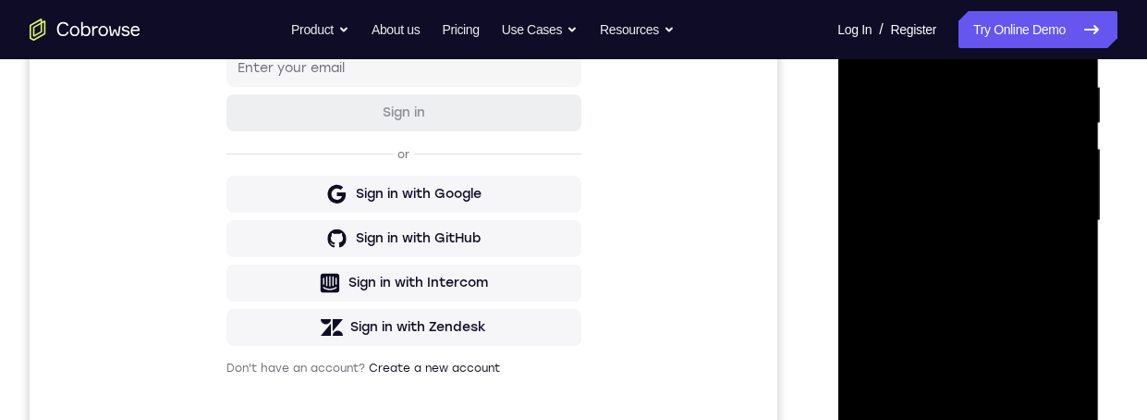
click at [862, 38] on div at bounding box center [968, 221] width 233 height 518
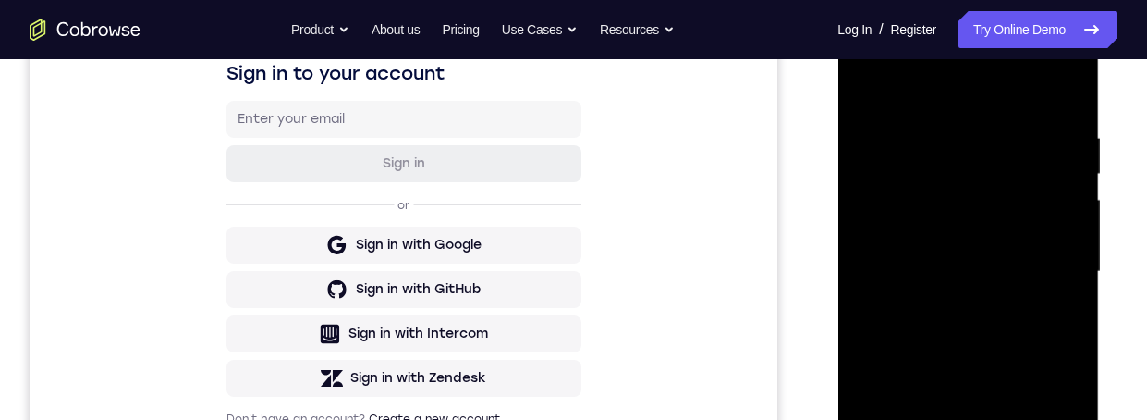
scroll to position [310, 0]
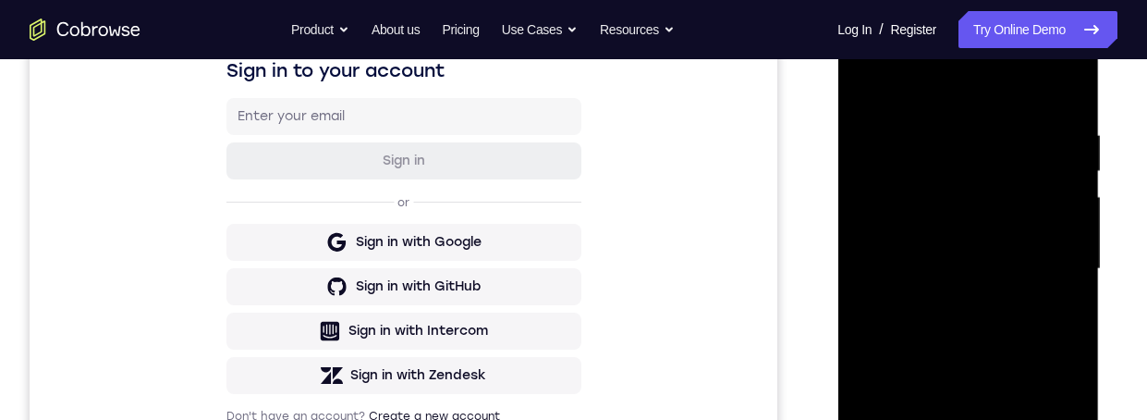
click at [949, 138] on div at bounding box center [968, 269] width 233 height 518
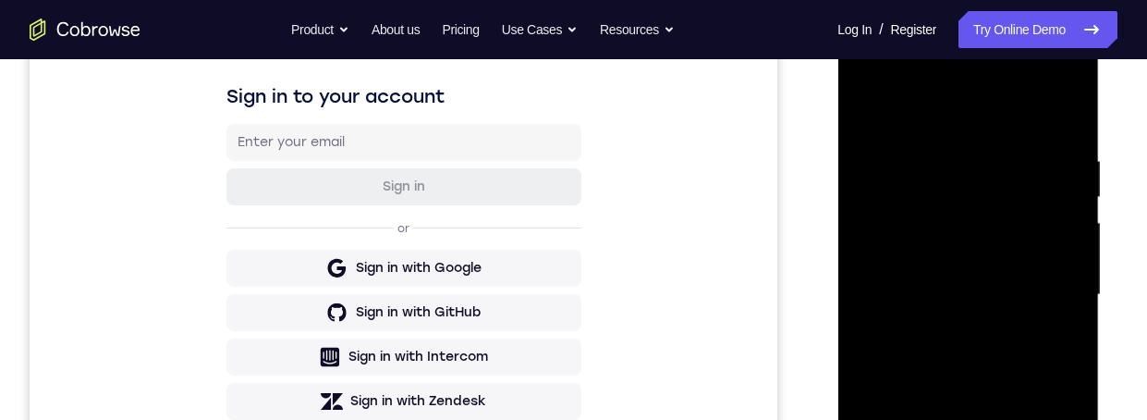
scroll to position [280, 0]
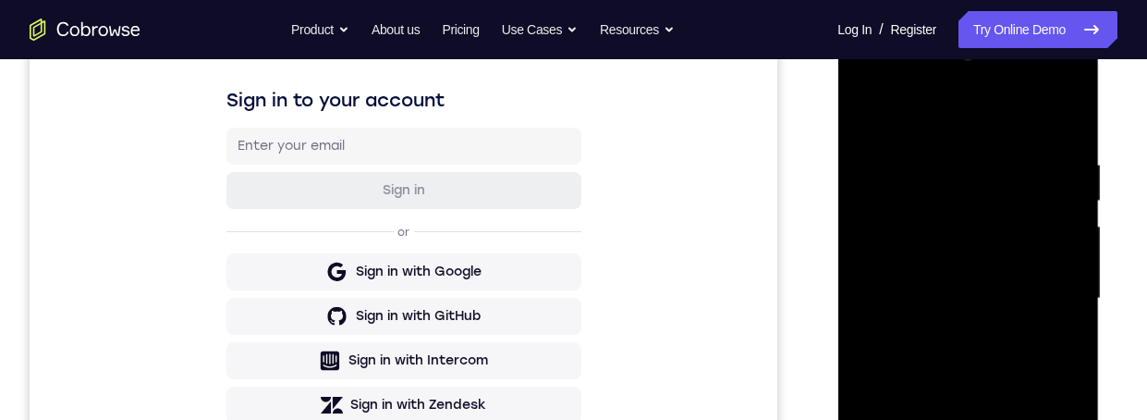
click at [861, 106] on div at bounding box center [968, 299] width 233 height 518
click at [866, 111] on div at bounding box center [968, 299] width 233 height 518
click at [943, 158] on div at bounding box center [968, 299] width 233 height 518
click at [1047, 230] on div at bounding box center [968, 299] width 233 height 518
click at [1042, 193] on div at bounding box center [968, 299] width 233 height 518
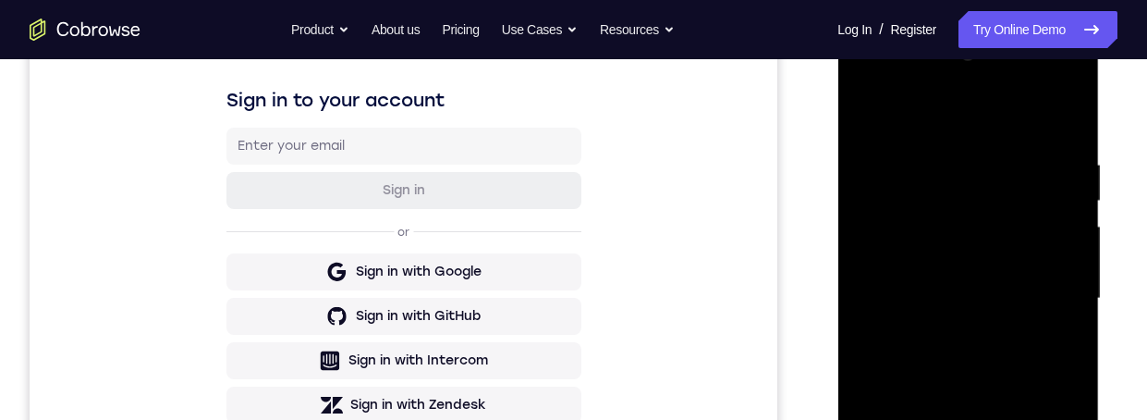
click at [1056, 206] on div at bounding box center [968, 299] width 233 height 518
click at [1048, 259] on div at bounding box center [968, 299] width 233 height 518
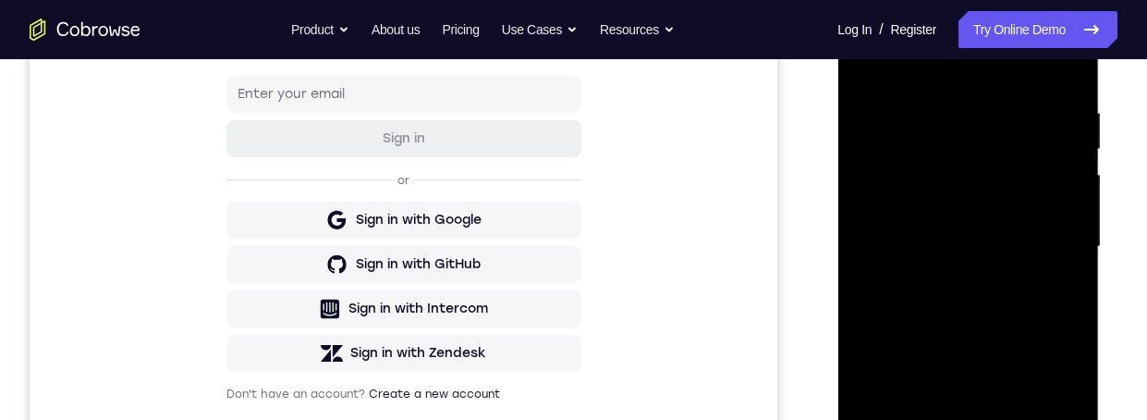
scroll to position [331, 0]
click at [1050, 226] on div at bounding box center [968, 248] width 233 height 518
click at [1071, 194] on div at bounding box center [968, 248] width 233 height 518
click at [1061, 181] on div at bounding box center [968, 248] width 233 height 518
click at [1063, 162] on div at bounding box center [968, 248] width 233 height 518
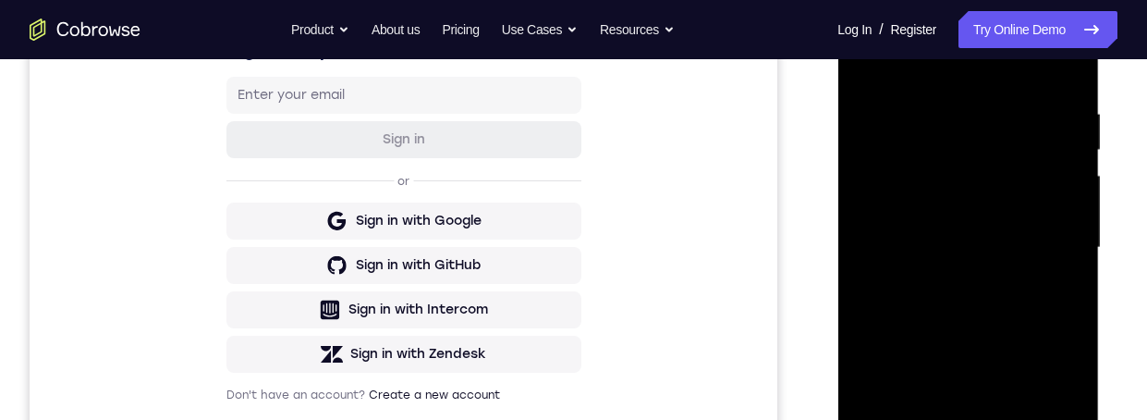
click at [1069, 62] on div at bounding box center [968, 248] width 233 height 518
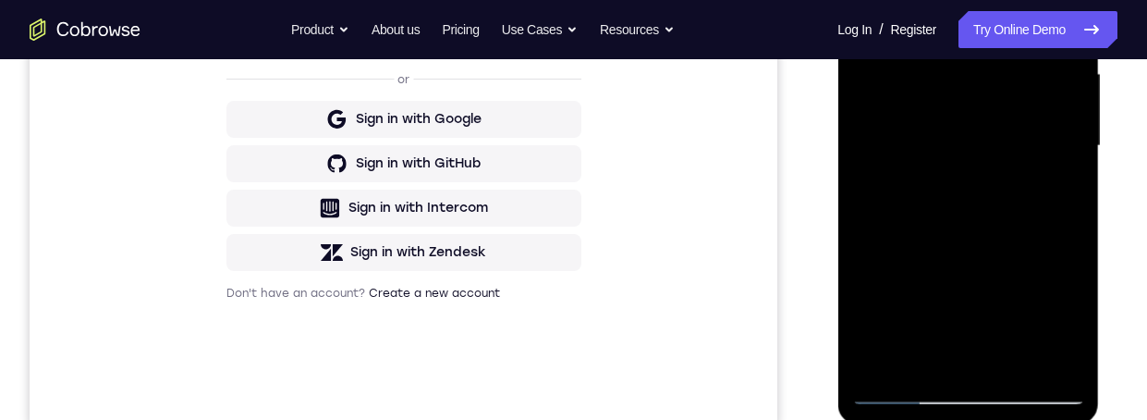
scroll to position [328, 0]
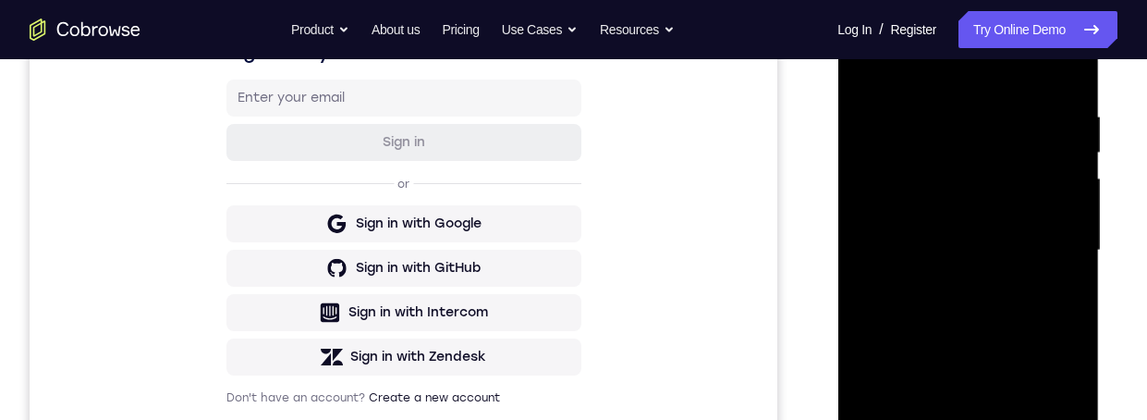
click at [940, 100] on div at bounding box center [968, 251] width 233 height 518
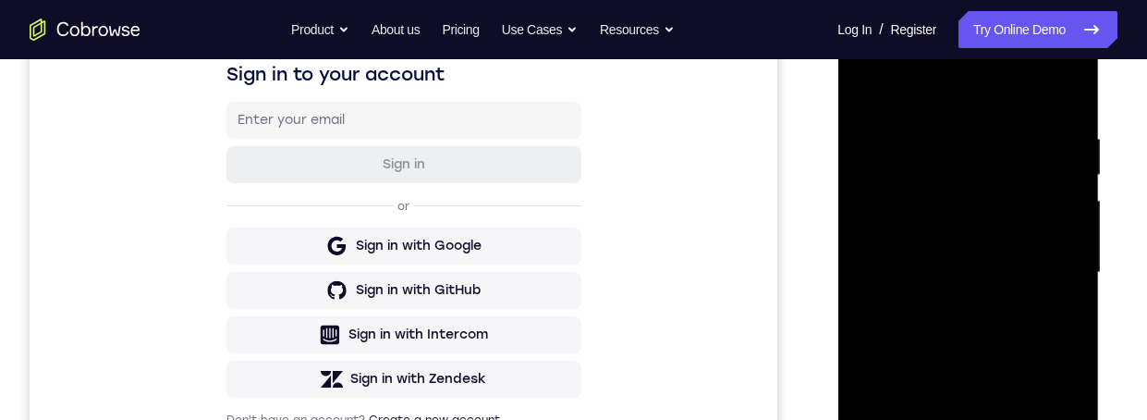
click at [1051, 207] on div at bounding box center [968, 273] width 233 height 518
click at [1050, 227] on div at bounding box center [968, 273] width 233 height 518
click at [1057, 197] on div at bounding box center [968, 273] width 233 height 518
click at [1062, 87] on div at bounding box center [968, 273] width 233 height 518
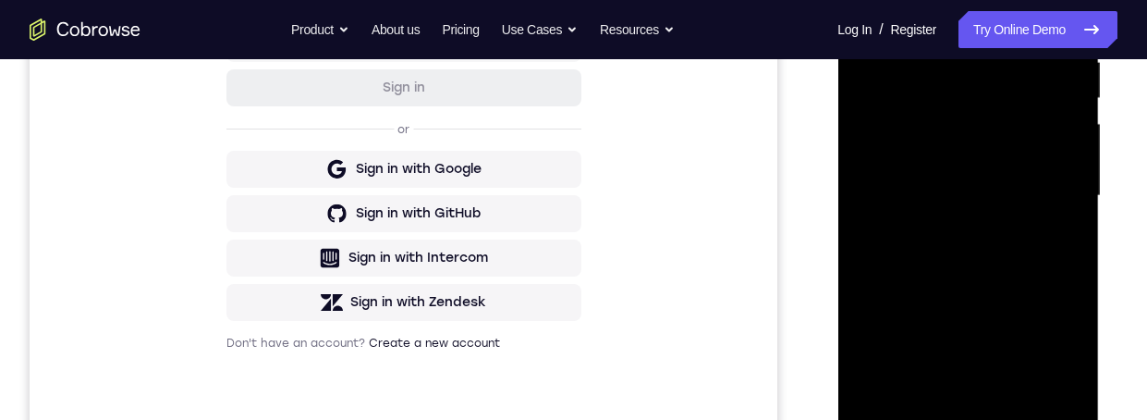
scroll to position [449, 0]
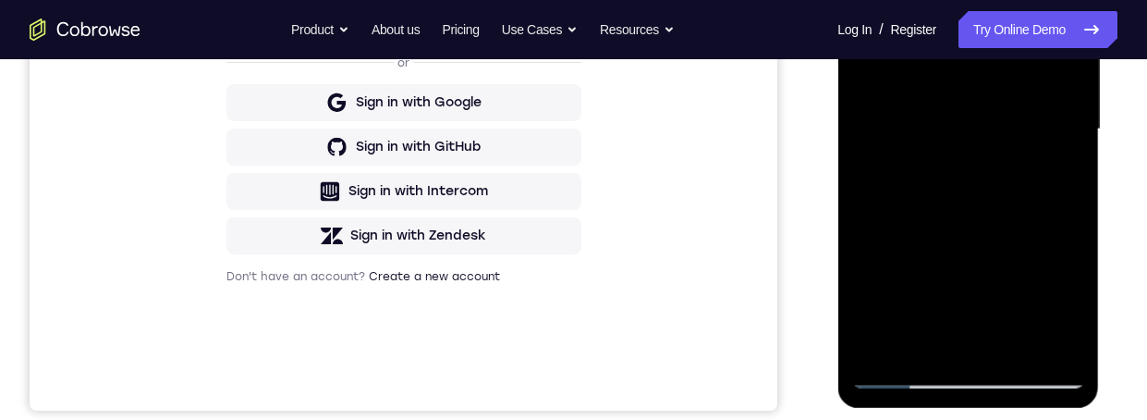
click at [927, 341] on div at bounding box center [968, 130] width 233 height 518
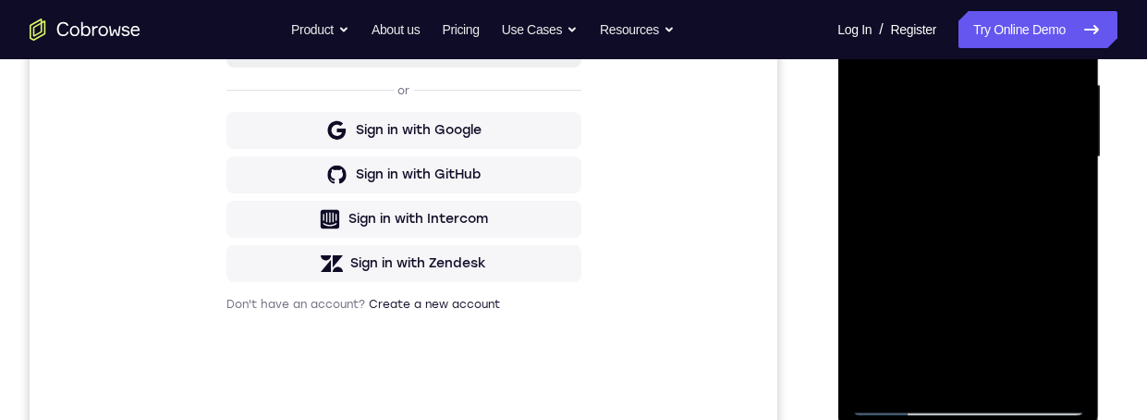
click at [974, 0] on div at bounding box center [968, 157] width 233 height 518
click at [962, 26] on div at bounding box center [968, 157] width 233 height 518
click at [959, 37] on div at bounding box center [968, 157] width 233 height 518
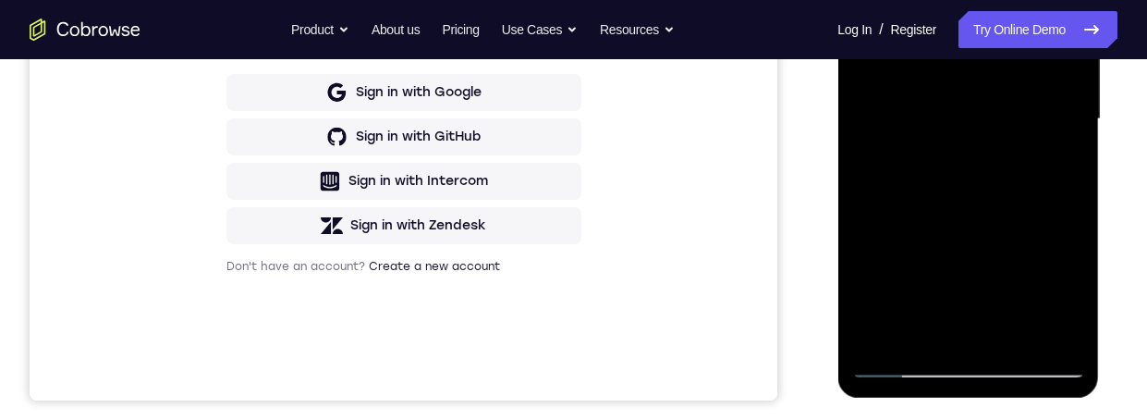
scroll to position [500, 0]
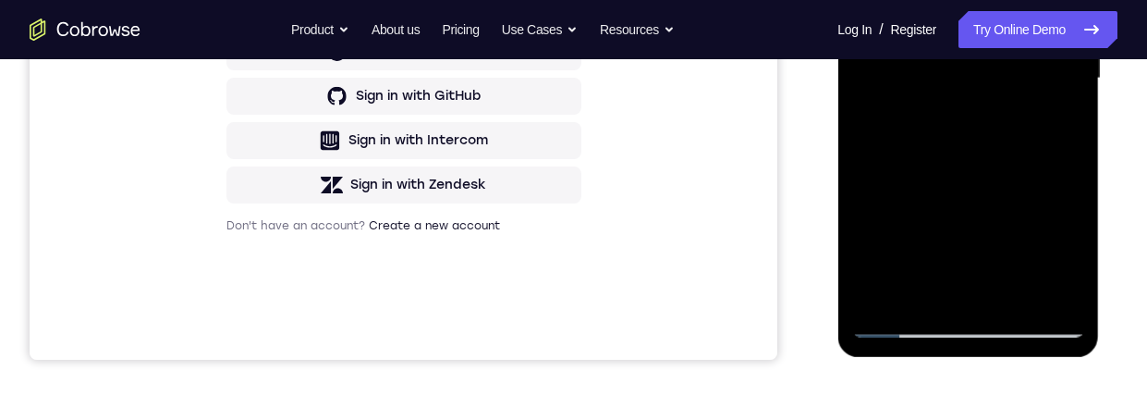
click at [882, 292] on div at bounding box center [968, 79] width 233 height 518
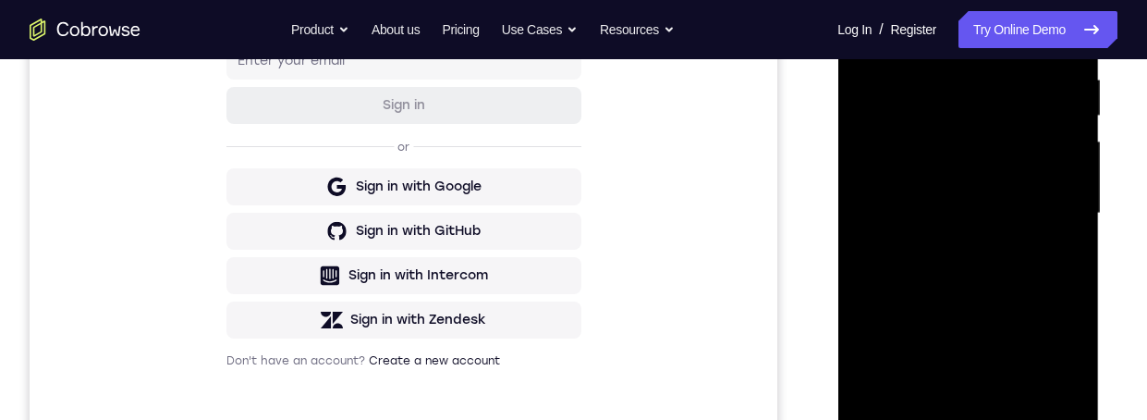
scroll to position [275, 0]
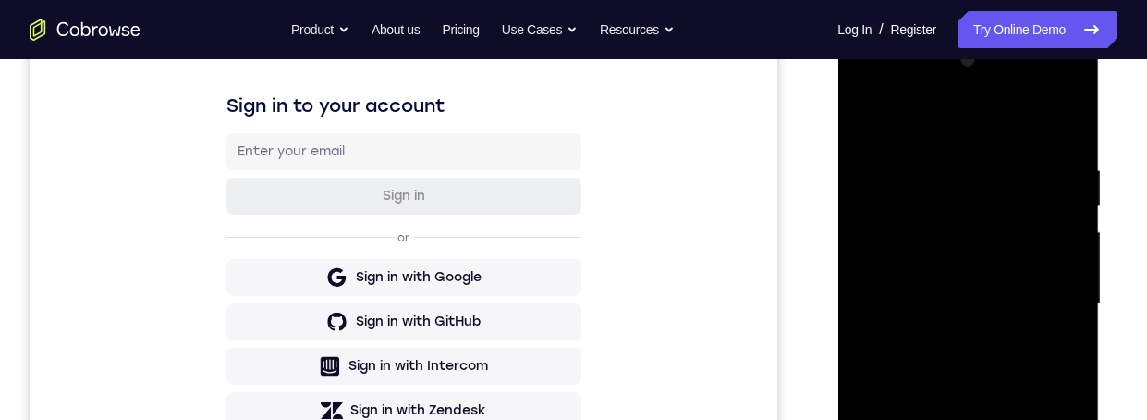
click at [869, 119] on div at bounding box center [968, 304] width 233 height 518
click at [903, 419] on div at bounding box center [968, 304] width 233 height 518
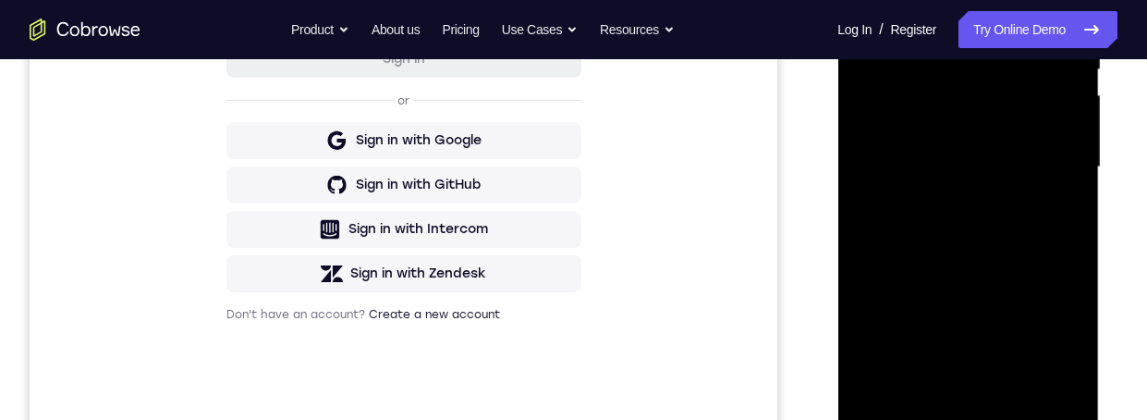
scroll to position [407, 0]
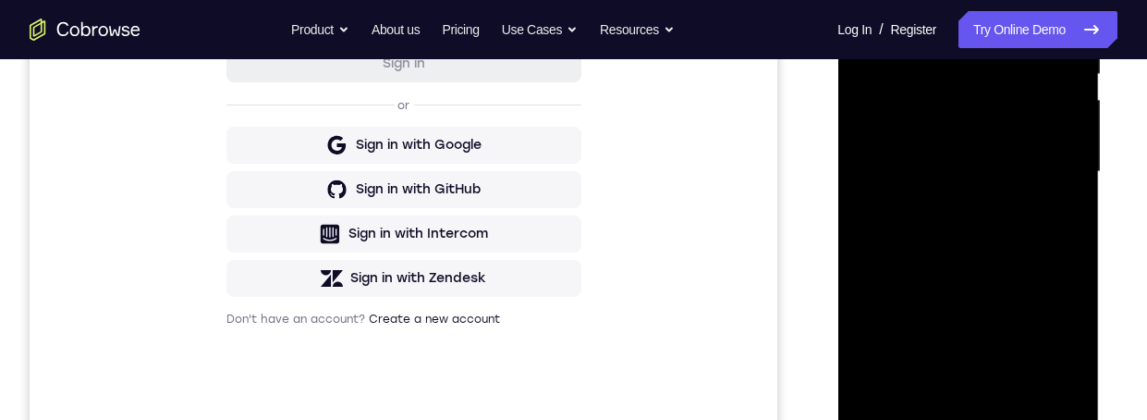
click at [1074, 277] on div at bounding box center [968, 172] width 233 height 518
click at [1063, 247] on div at bounding box center [968, 172] width 233 height 518
click at [1066, 179] on div at bounding box center [968, 172] width 233 height 518
click at [1050, 146] on div at bounding box center [968, 172] width 233 height 518
click at [863, 0] on div at bounding box center [968, 172] width 233 height 518
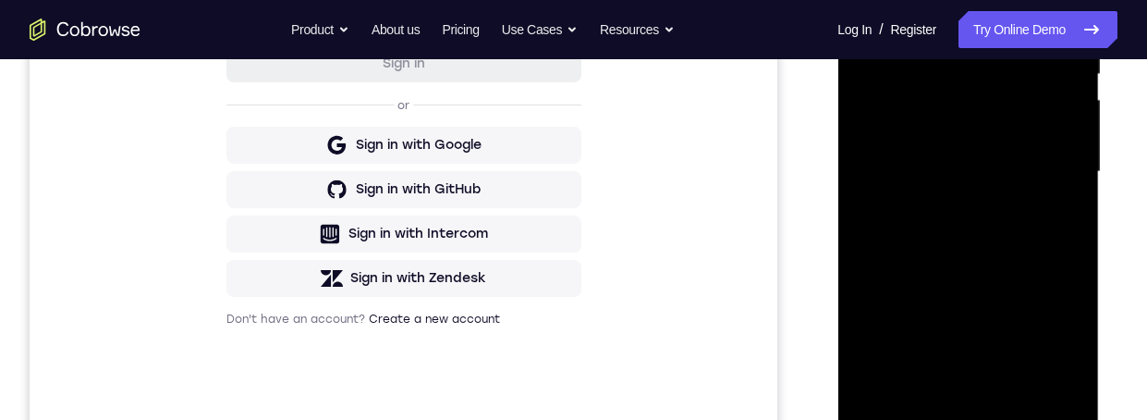
click at [1069, 29] on div at bounding box center [968, 172] width 233 height 518
click at [861, 0] on div at bounding box center [968, 172] width 233 height 518
click at [1062, 42] on div at bounding box center [968, 172] width 233 height 518
click at [1069, 36] on div at bounding box center [968, 172] width 233 height 518
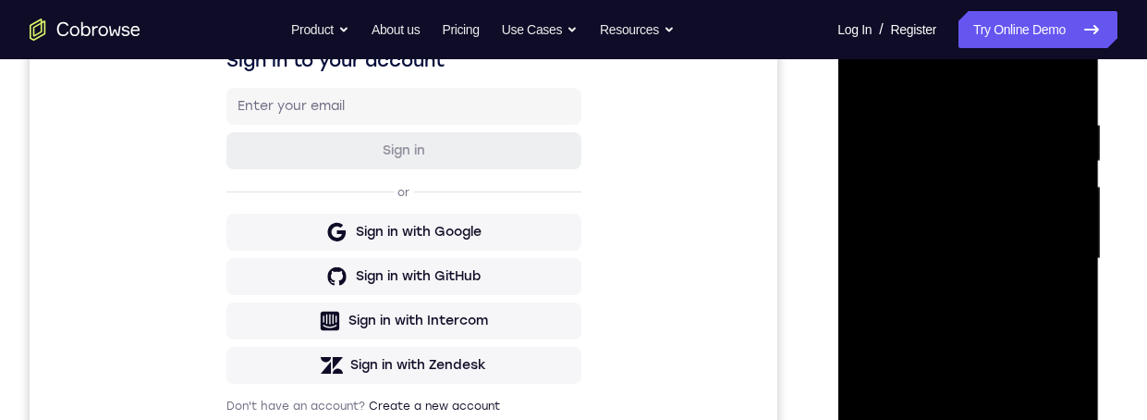
click at [1069, 117] on div at bounding box center [968, 259] width 233 height 518
click at [1065, 129] on div at bounding box center [968, 259] width 233 height 518
click at [1067, 126] on div at bounding box center [968, 259] width 233 height 518
click at [1066, 267] on div at bounding box center [968, 259] width 233 height 518
click at [1062, 224] on div at bounding box center [968, 259] width 233 height 518
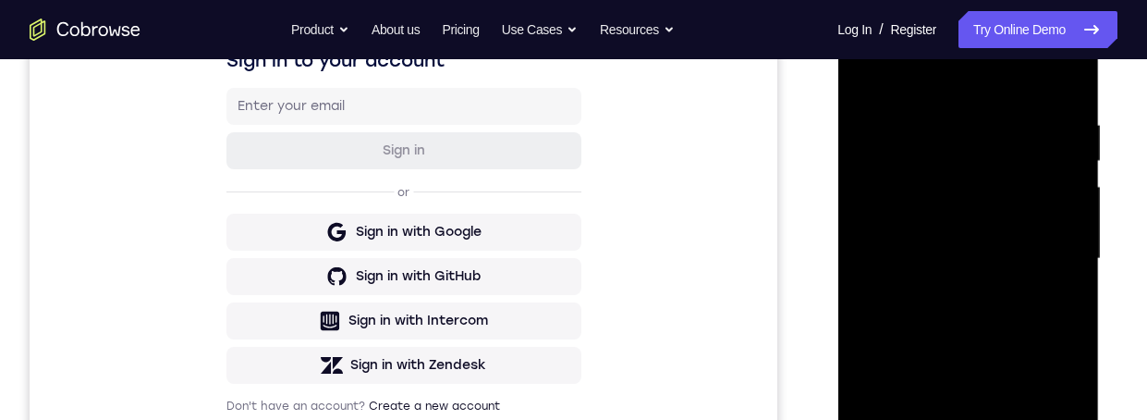
click at [1071, 121] on div at bounding box center [968, 259] width 233 height 518
click at [1069, 125] on div at bounding box center [968, 259] width 233 height 518
